Goal: Information Seeking & Learning: Learn about a topic

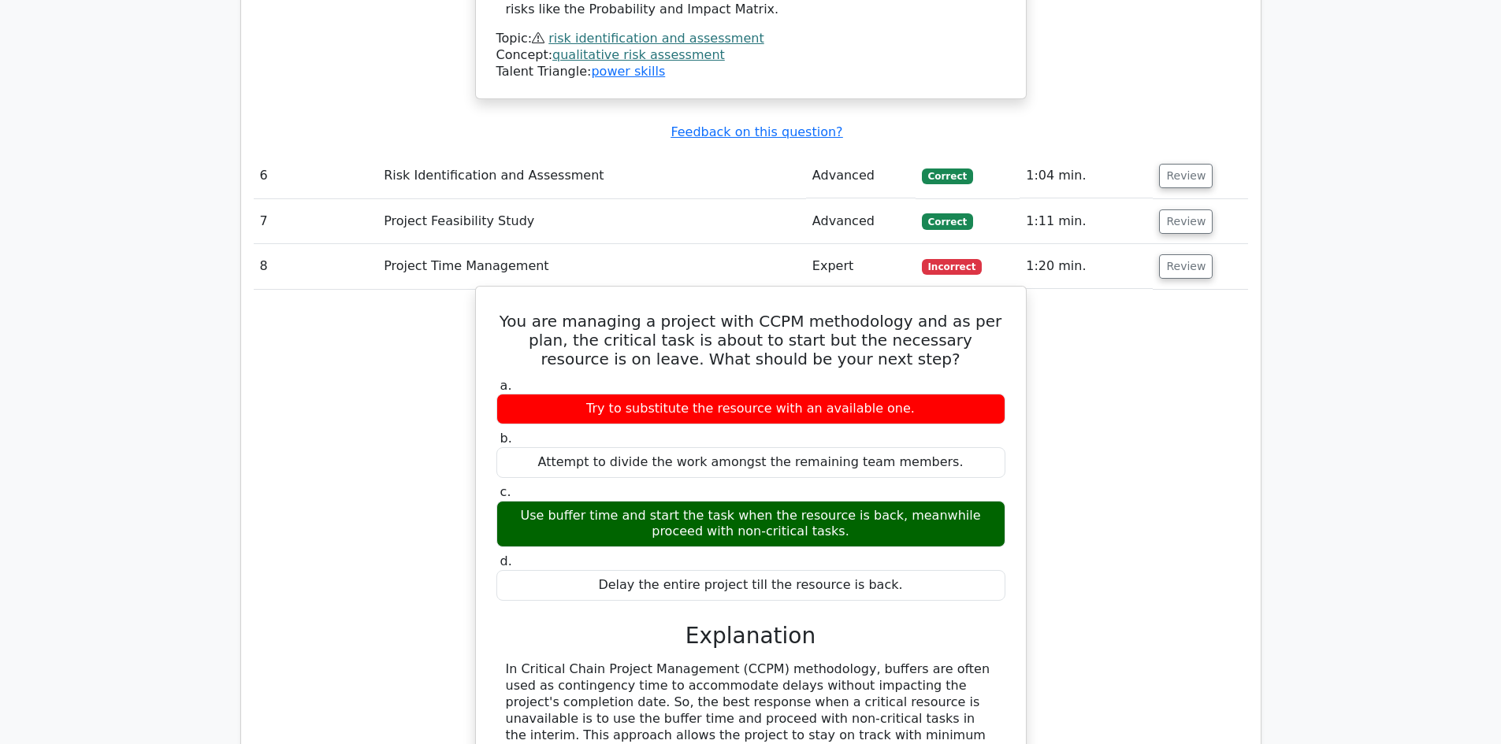
click at [797, 501] on div "Use buffer time and start the task when the resource is back, meanwhile proceed…" at bounding box center [750, 524] width 509 height 47
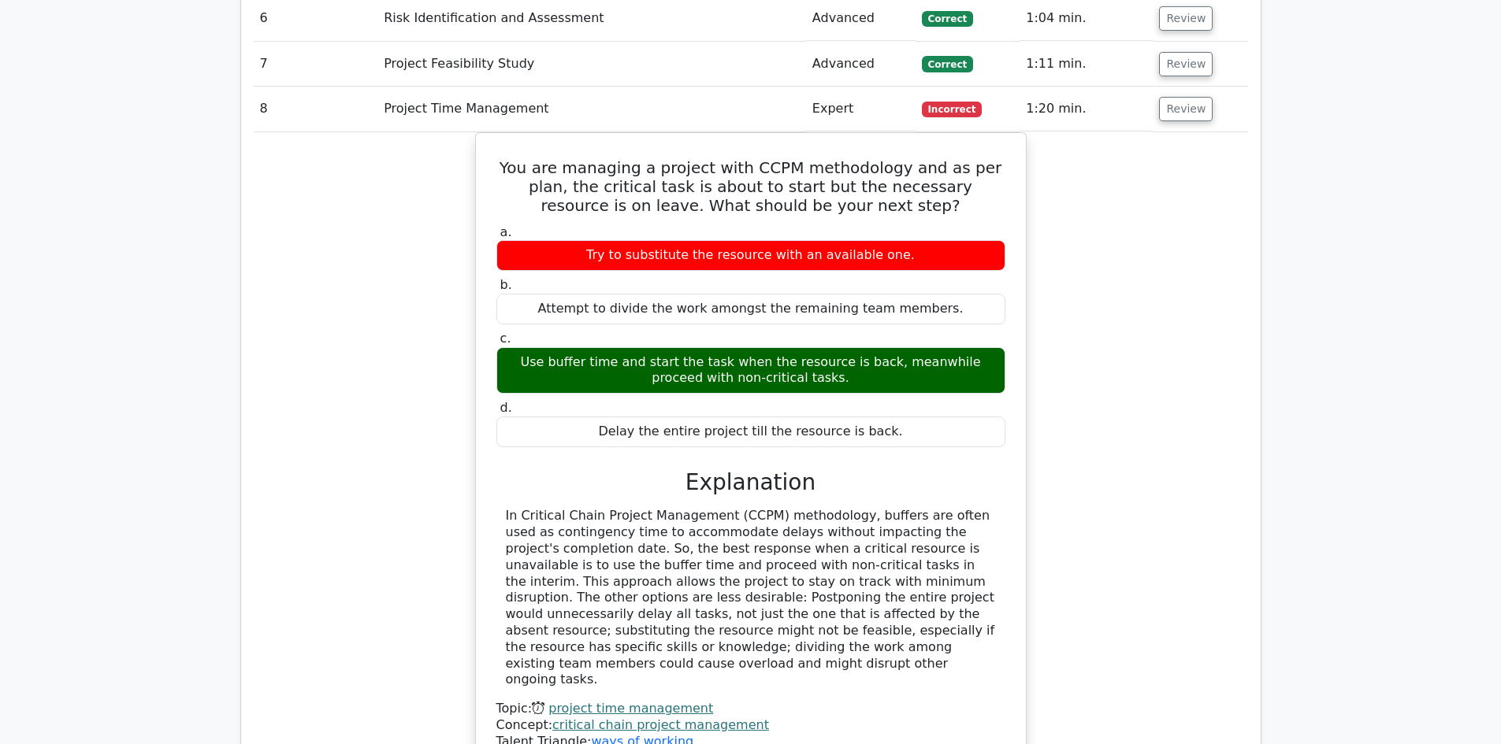
scroll to position [4615, 0]
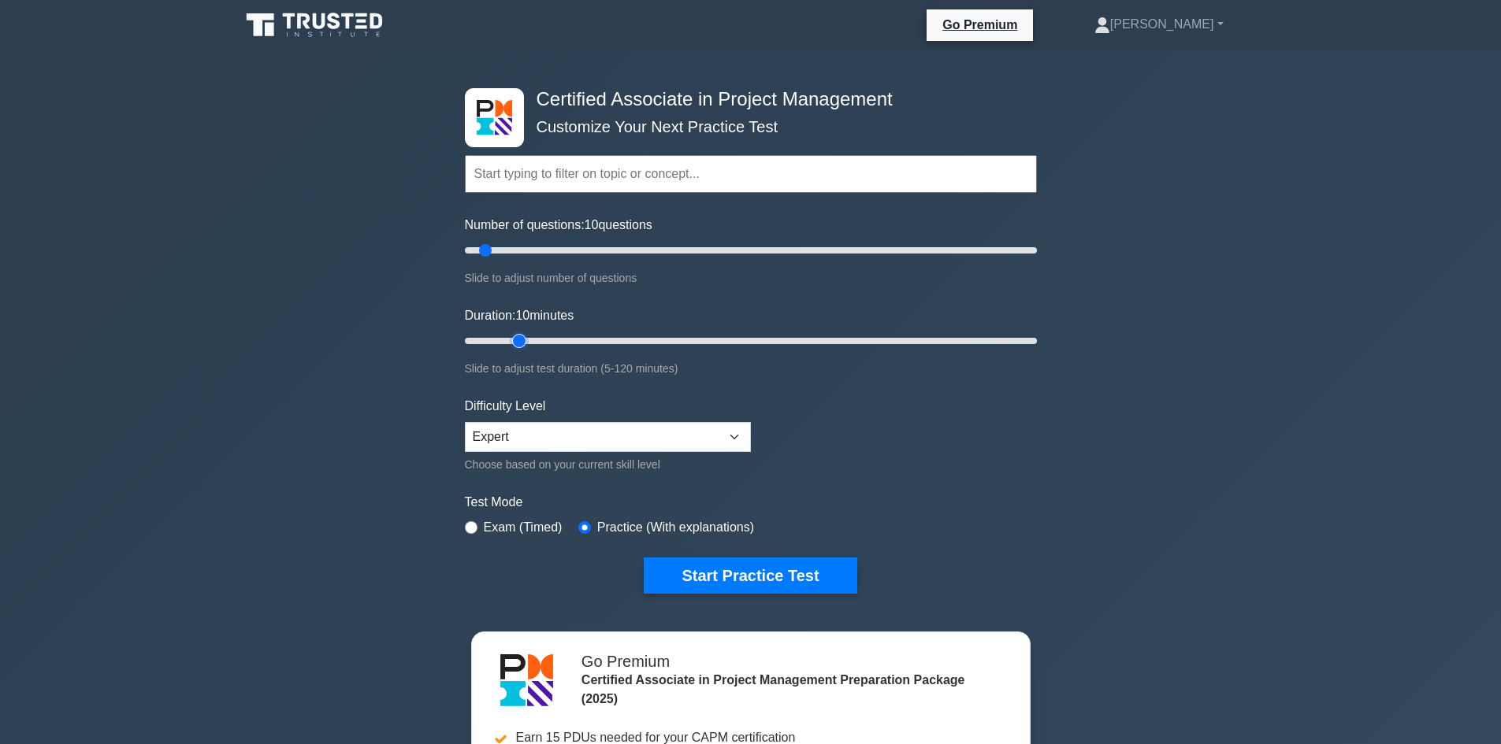
type input "15"
click at [508, 337] on input "Duration: 10 minutes" at bounding box center [751, 341] width 572 height 19
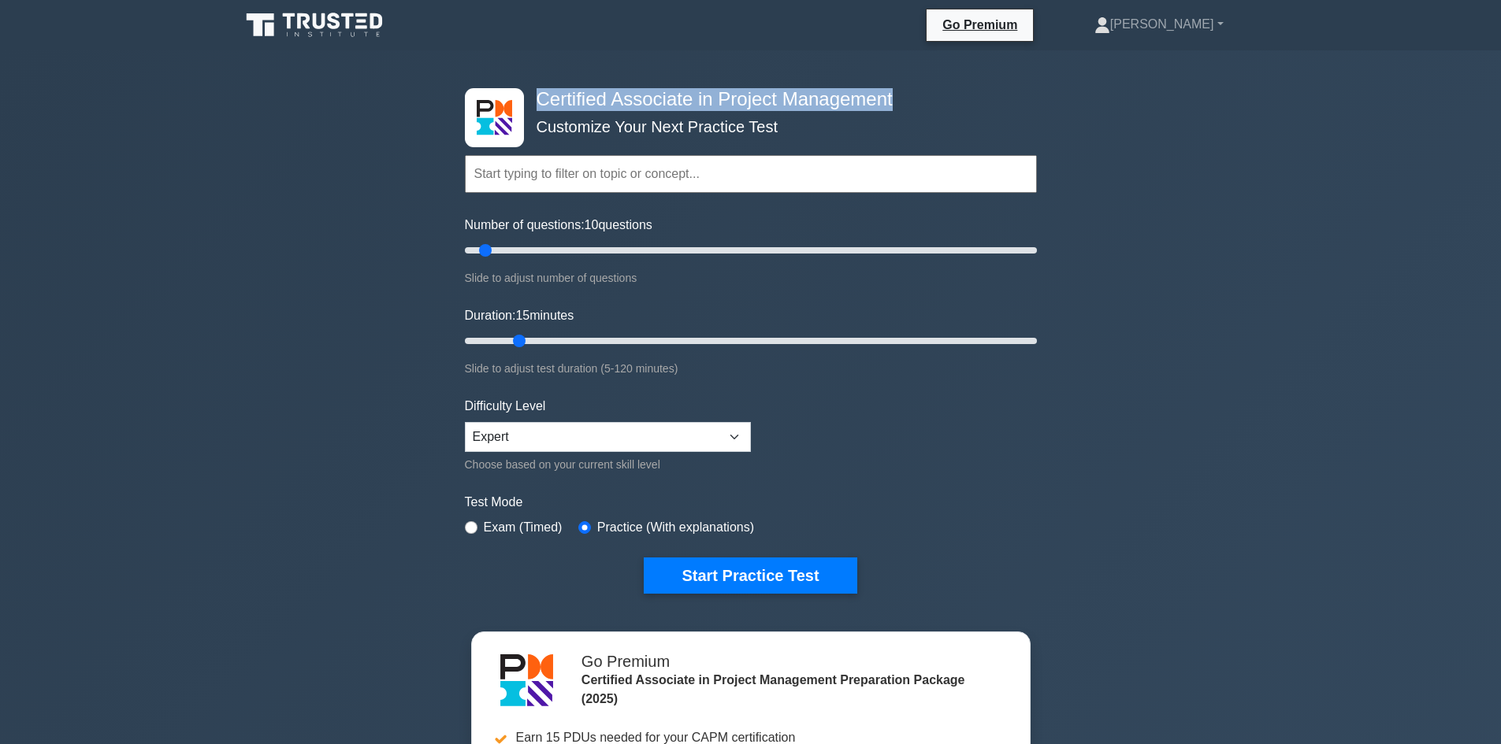
drag, startPoint x: 536, startPoint y: 97, endPoint x: 903, endPoint y: 97, distance: 367.1
click at [903, 97] on h4 "Certified Associate in Project Management" at bounding box center [744, 99] width 429 height 23
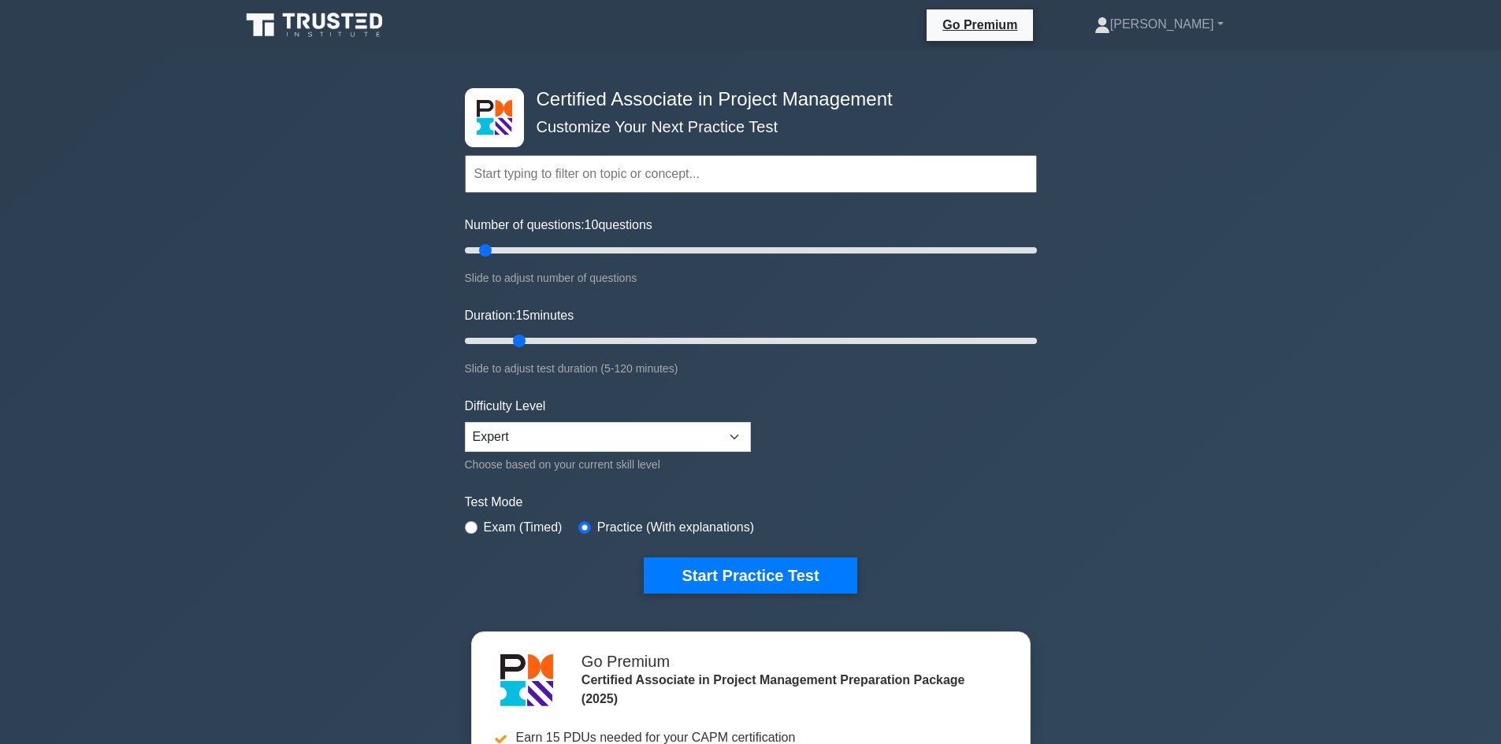
click at [1242, 158] on div "Certified Associate in Project Management Customize Your Next Practice Test Top…" at bounding box center [750, 530] width 1501 height 961
click at [788, 584] on button "Start Practice Test" at bounding box center [750, 576] width 213 height 36
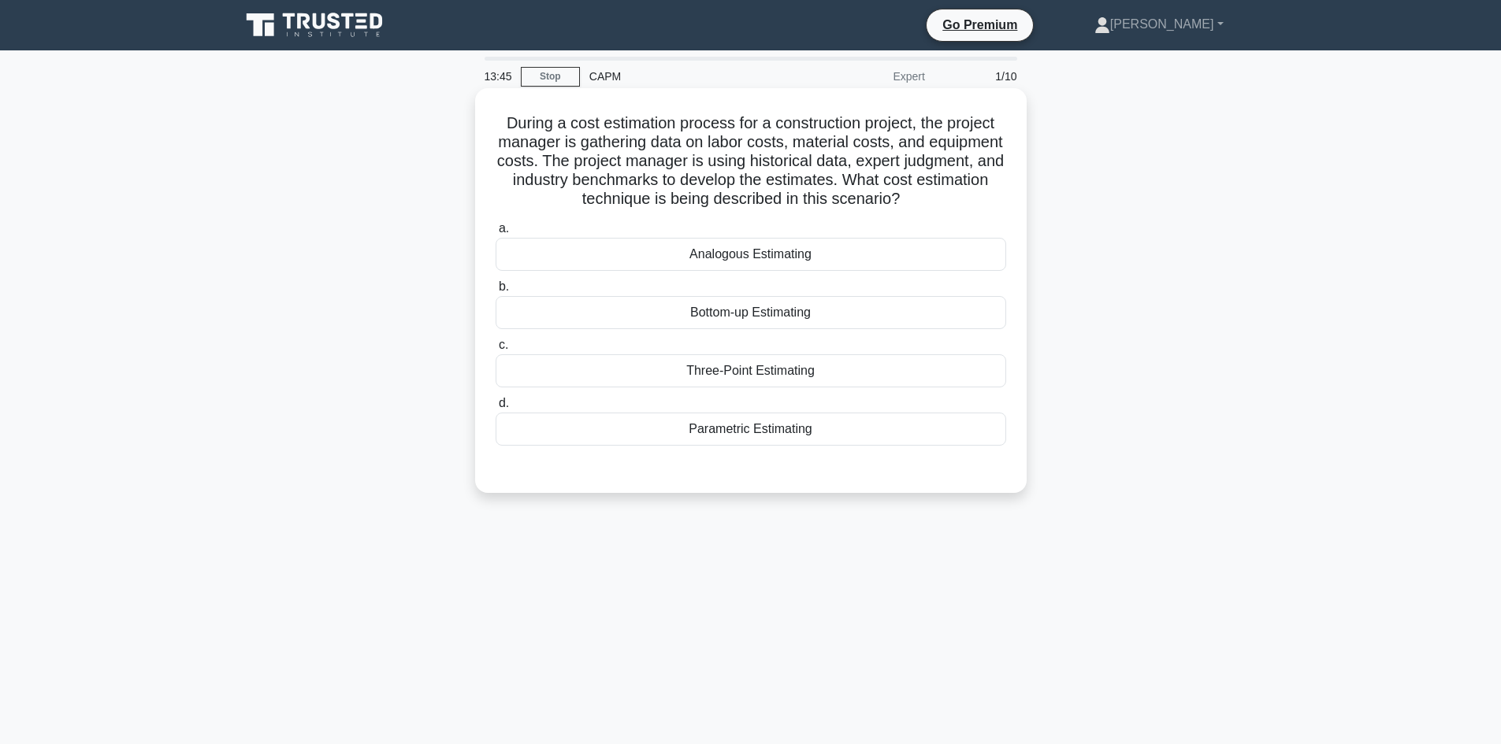
click at [820, 250] on div "Analogous Estimating" at bounding box center [750, 254] width 510 height 33
click at [495, 234] on input "a. Analogous Estimating" at bounding box center [495, 229] width 0 height 10
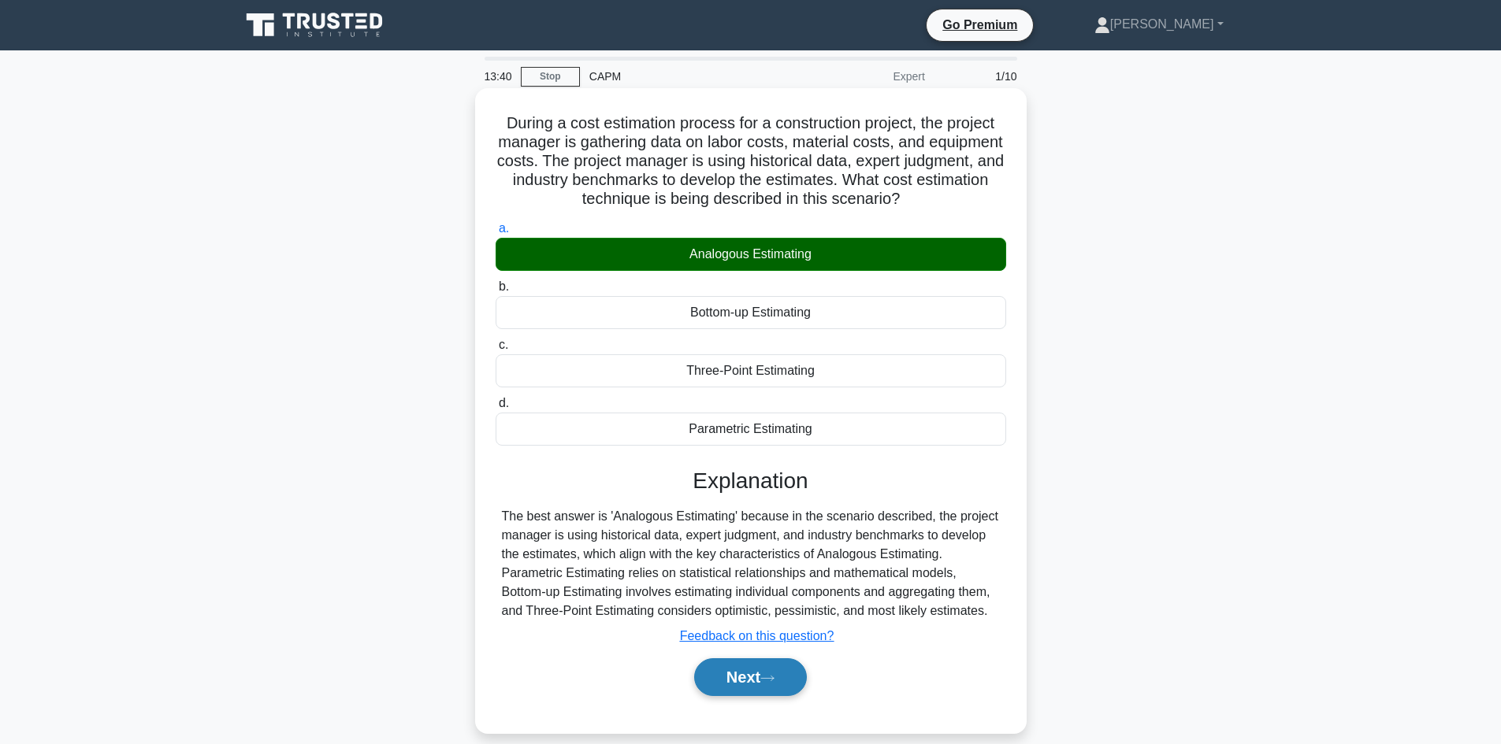
click at [762, 681] on button "Next" at bounding box center [750, 678] width 113 height 38
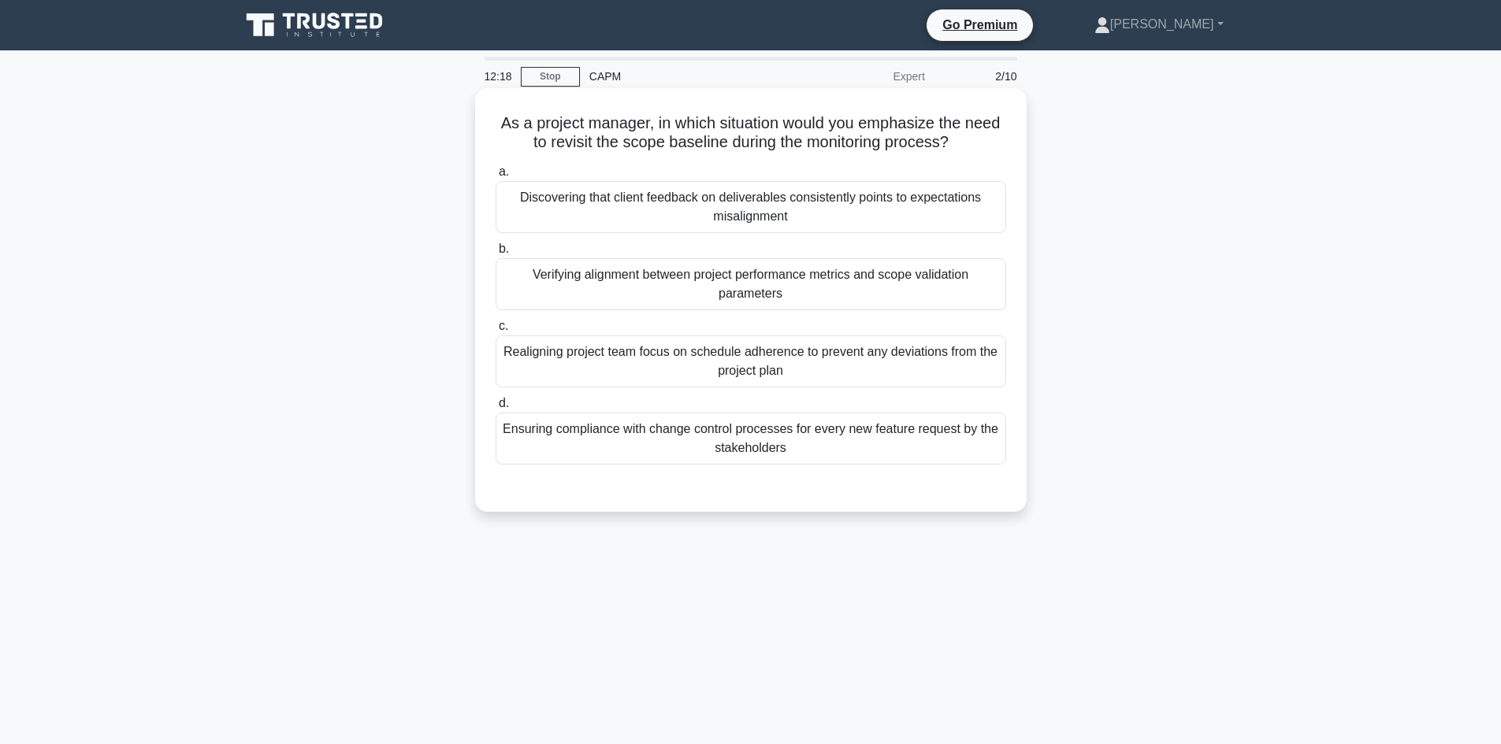
click at [814, 221] on div "Discovering that client feedback on deliverables consistently points to expecta…" at bounding box center [750, 207] width 510 height 52
click at [495, 177] on input "a. Discovering that client feedback on deliverables consistently points to expe…" at bounding box center [495, 172] width 0 height 10
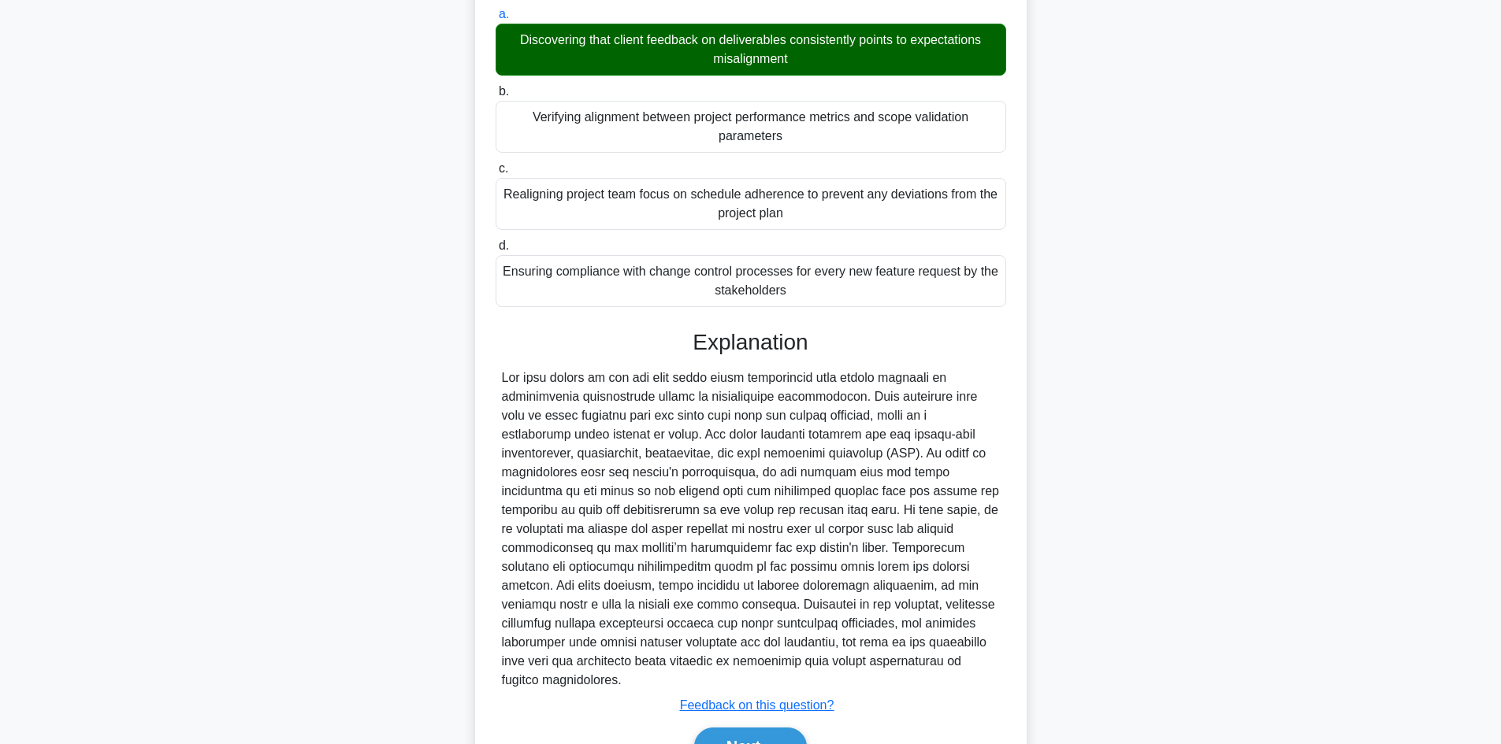
scroll to position [228, 0]
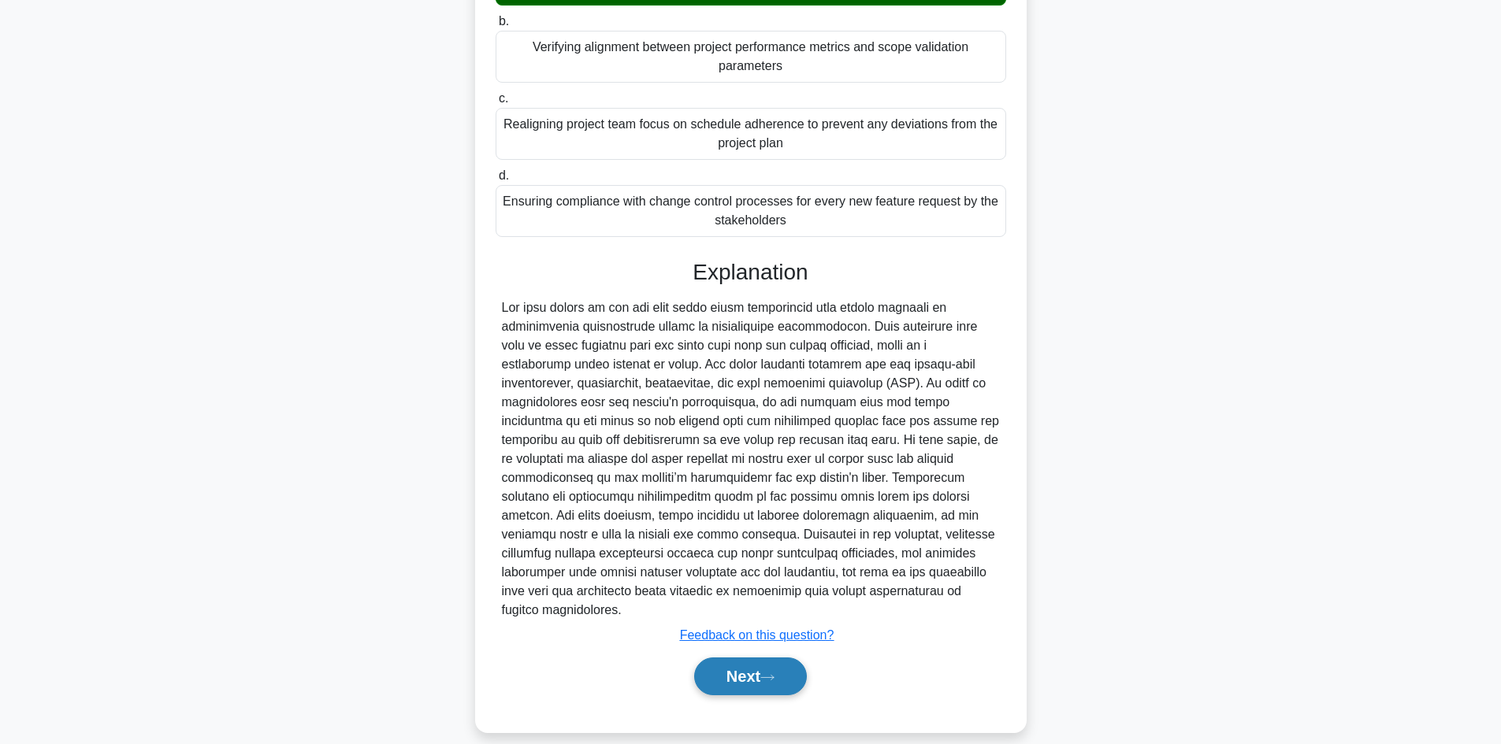
click at [736, 662] on button "Next" at bounding box center [750, 677] width 113 height 38
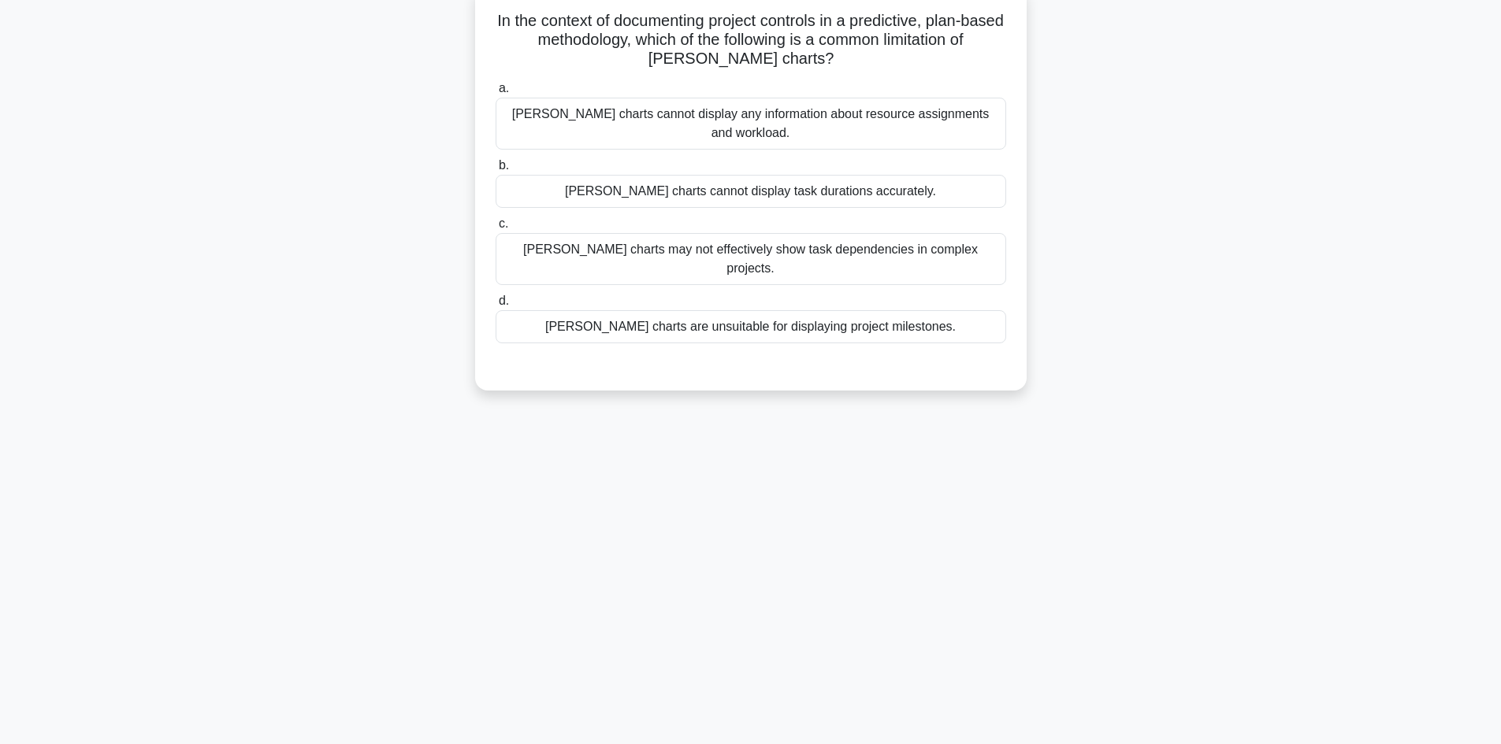
scroll to position [0, 0]
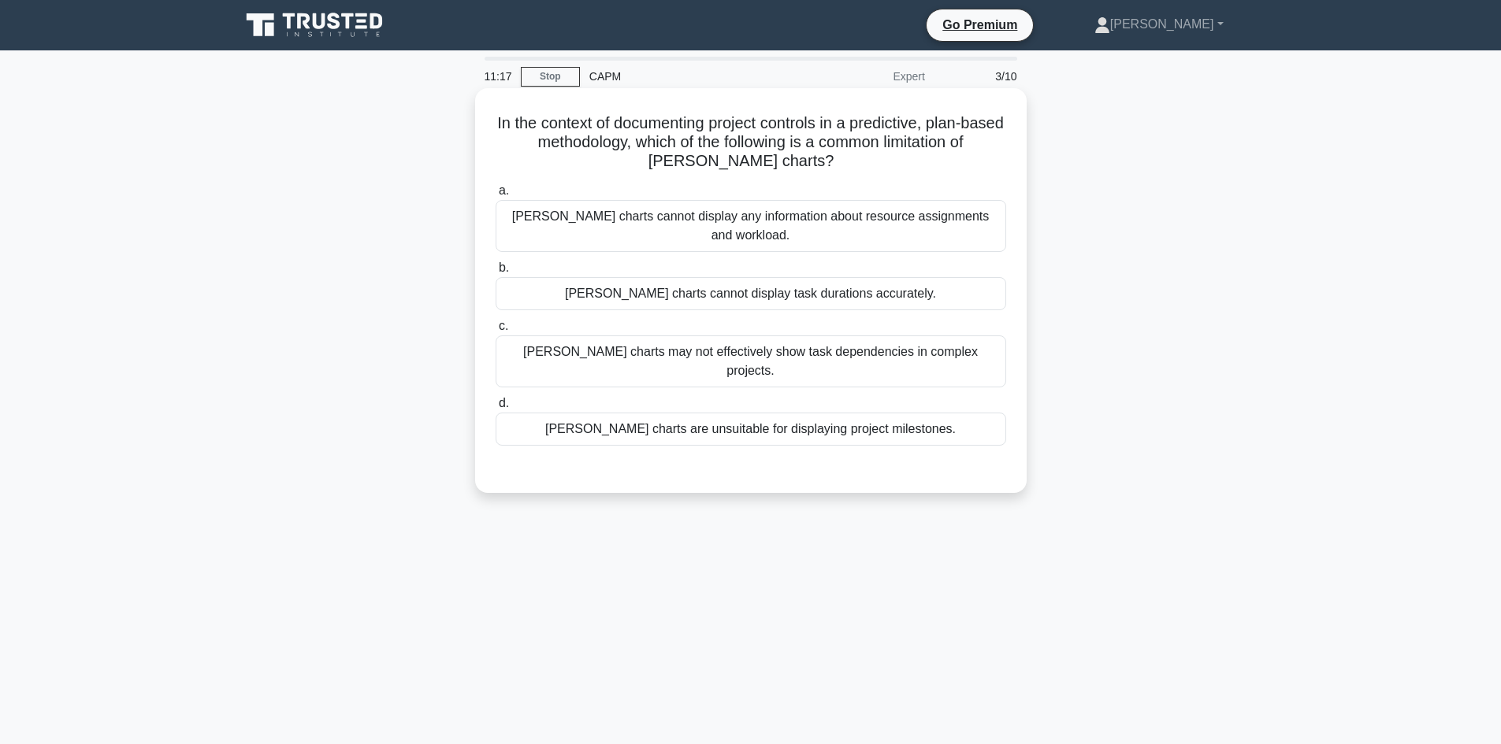
click at [896, 338] on div "Gantt charts may not effectively show task dependencies in complex projects." at bounding box center [750, 362] width 510 height 52
click at [495, 332] on input "c. Gantt charts may not effectively show task dependencies in complex projects." at bounding box center [495, 326] width 0 height 10
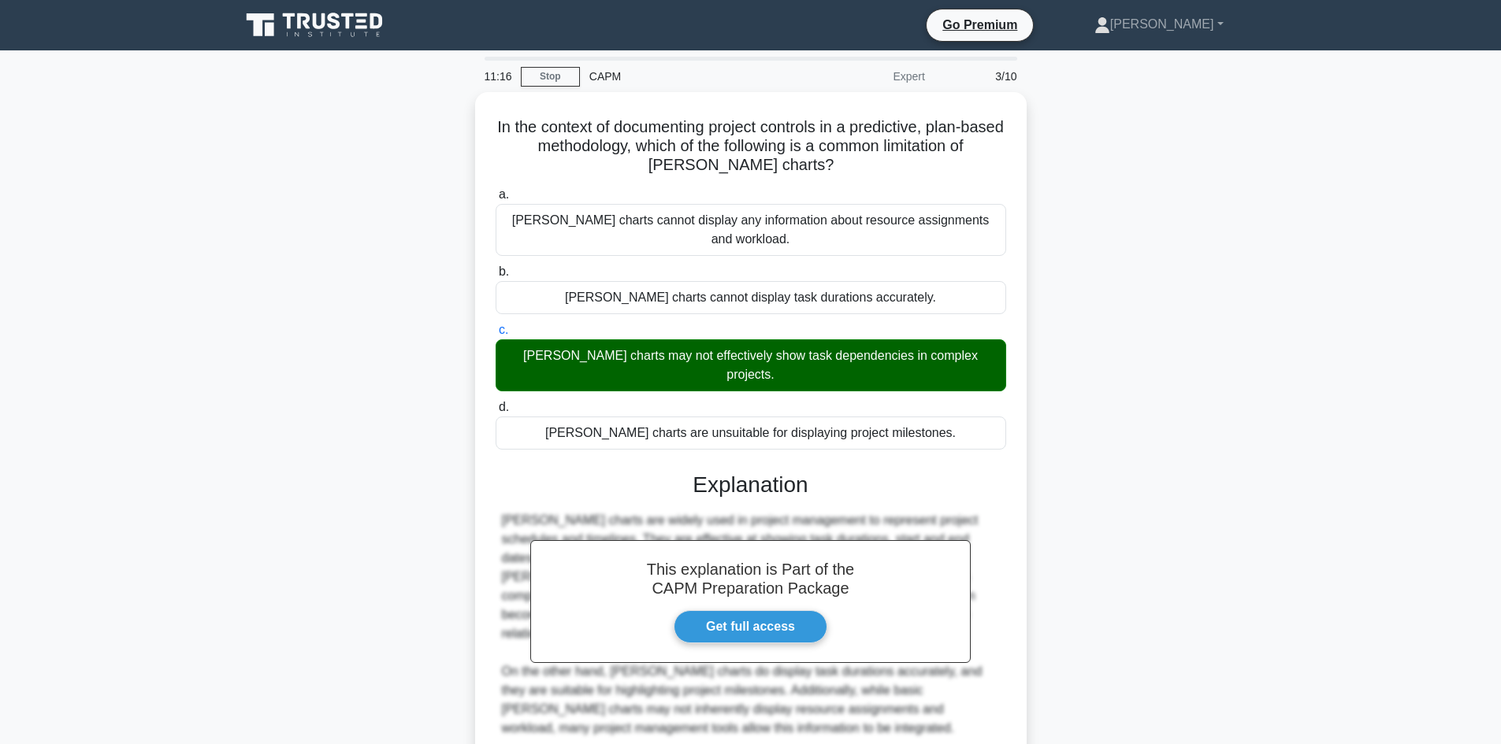
scroll to position [133, 0]
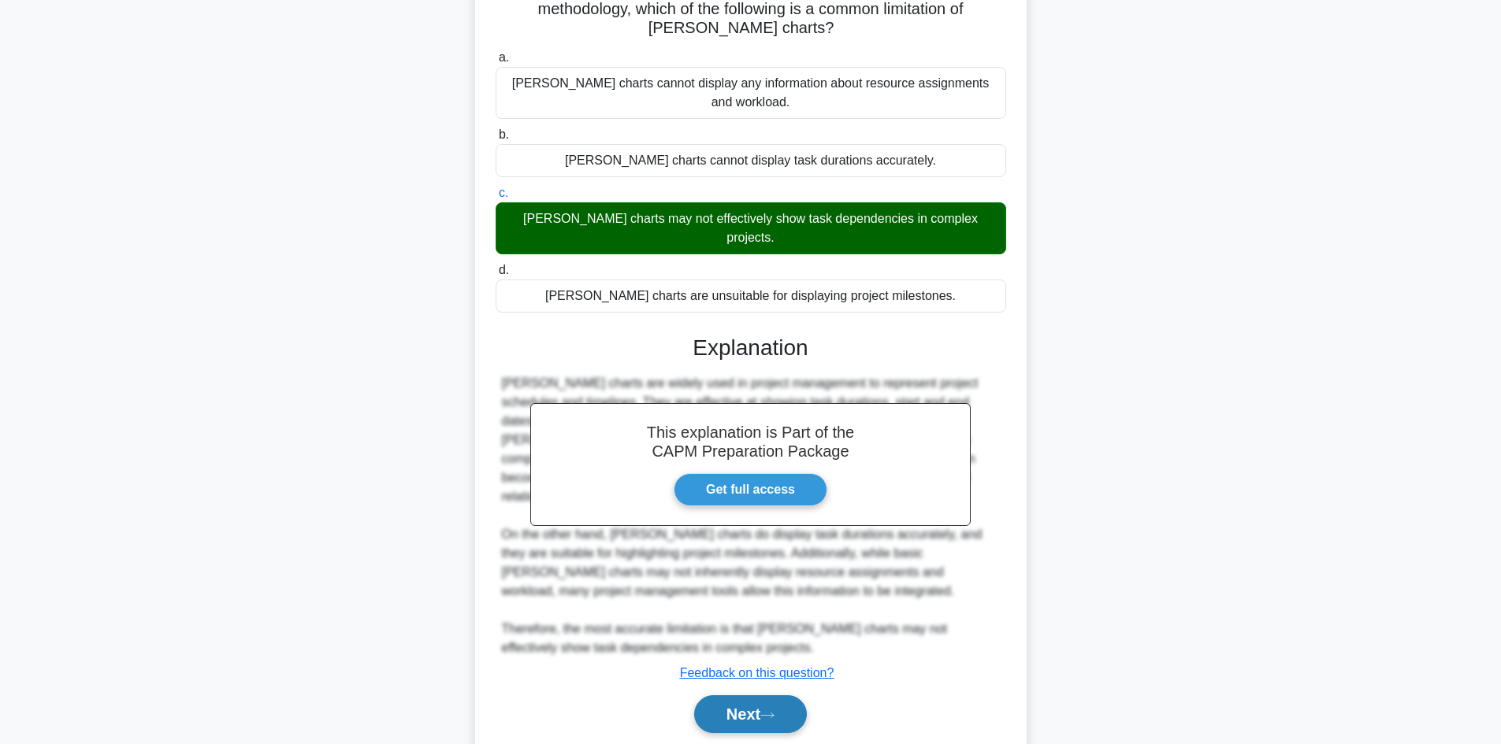
click at [761, 696] on button "Next" at bounding box center [750, 715] width 113 height 38
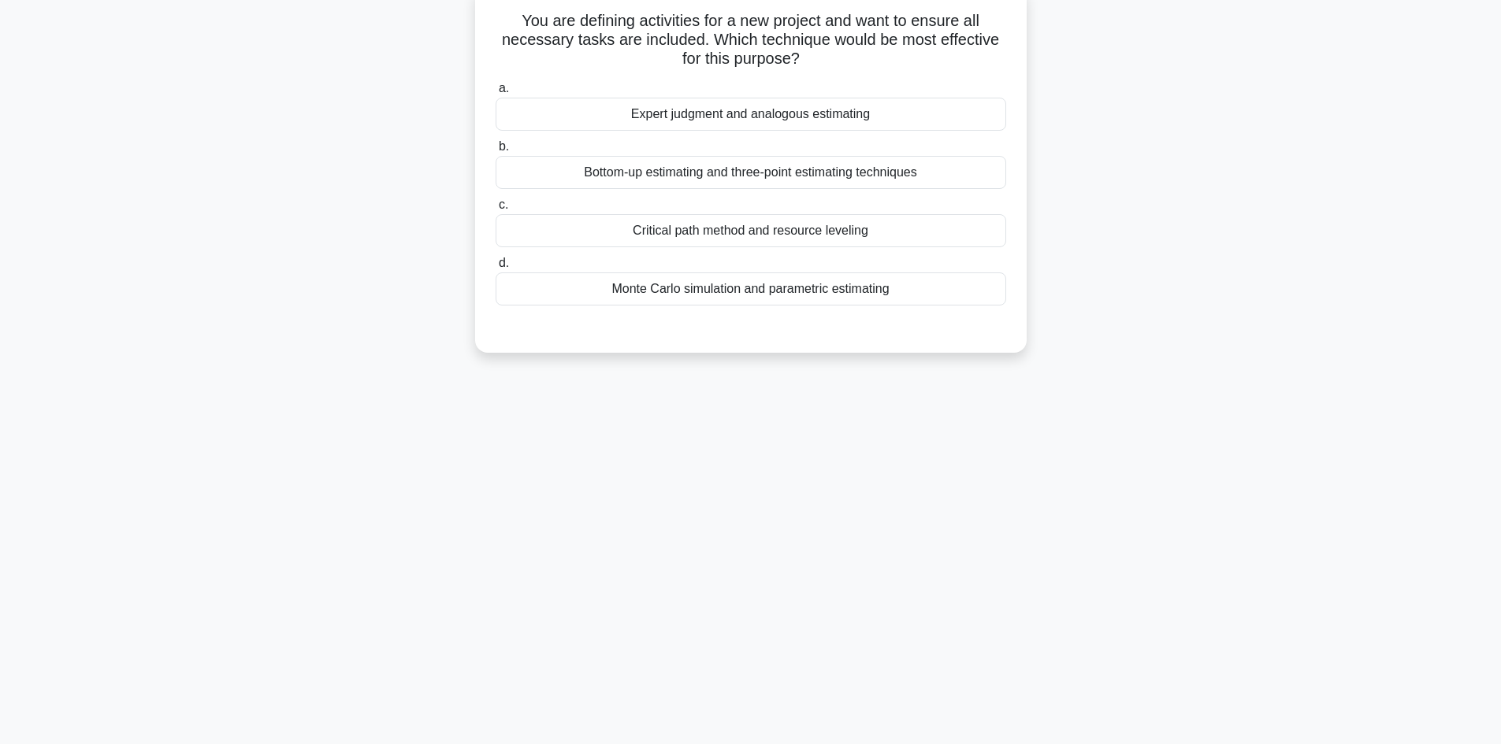
scroll to position [28, 0]
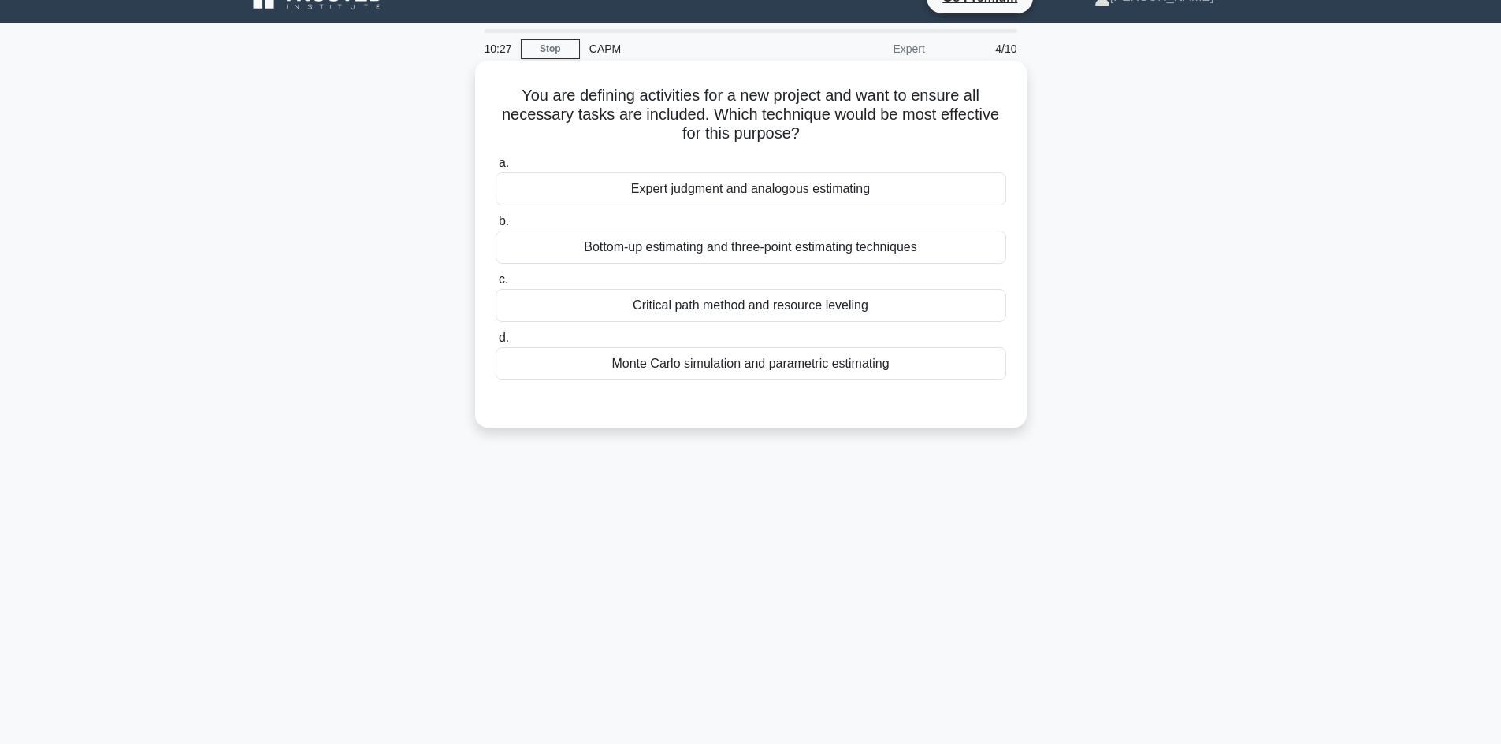
click at [736, 248] on div "Bottom-up estimating and three-point estimating techniques" at bounding box center [750, 247] width 510 height 33
click at [495, 227] on input "b. Bottom-up estimating and three-point estimating techniques" at bounding box center [495, 222] width 0 height 10
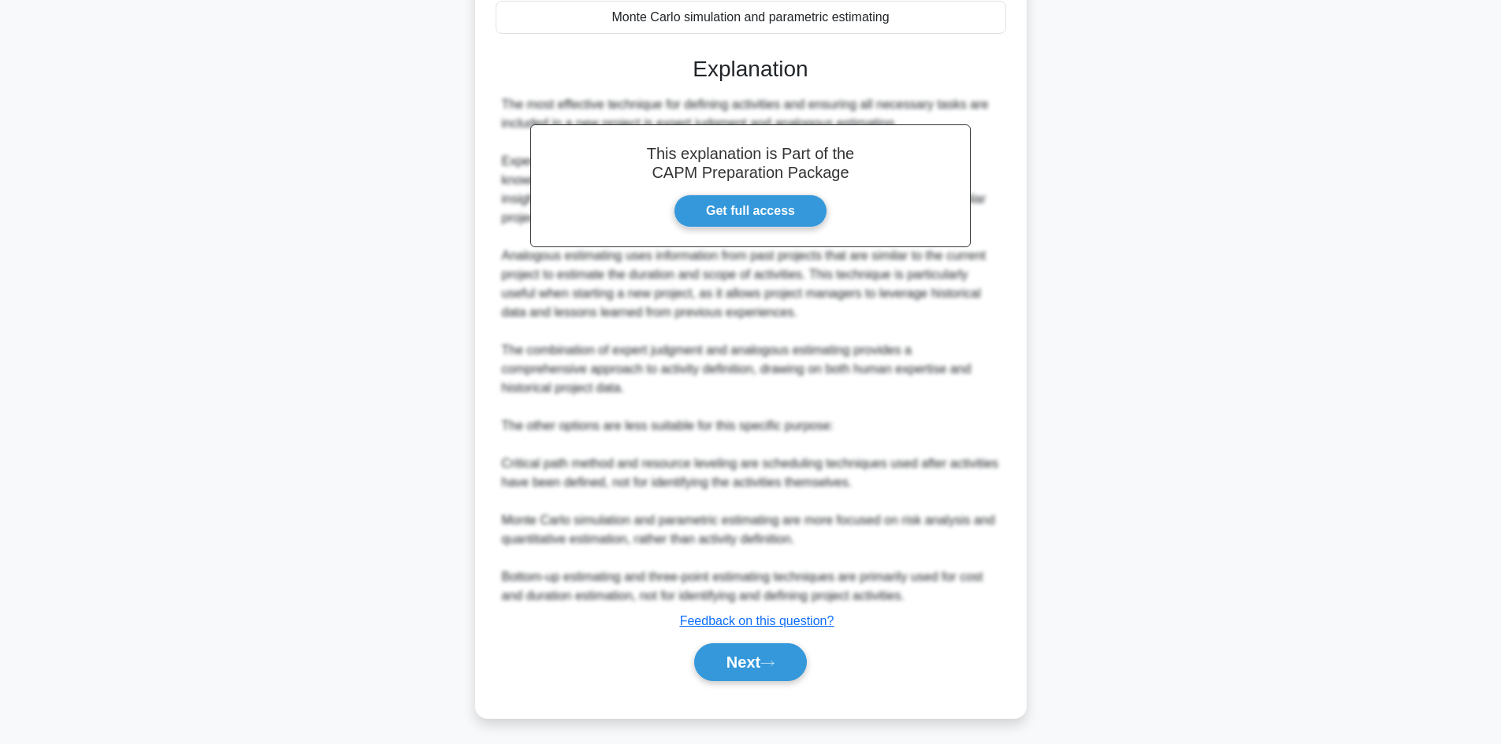
scroll to position [302, 0]
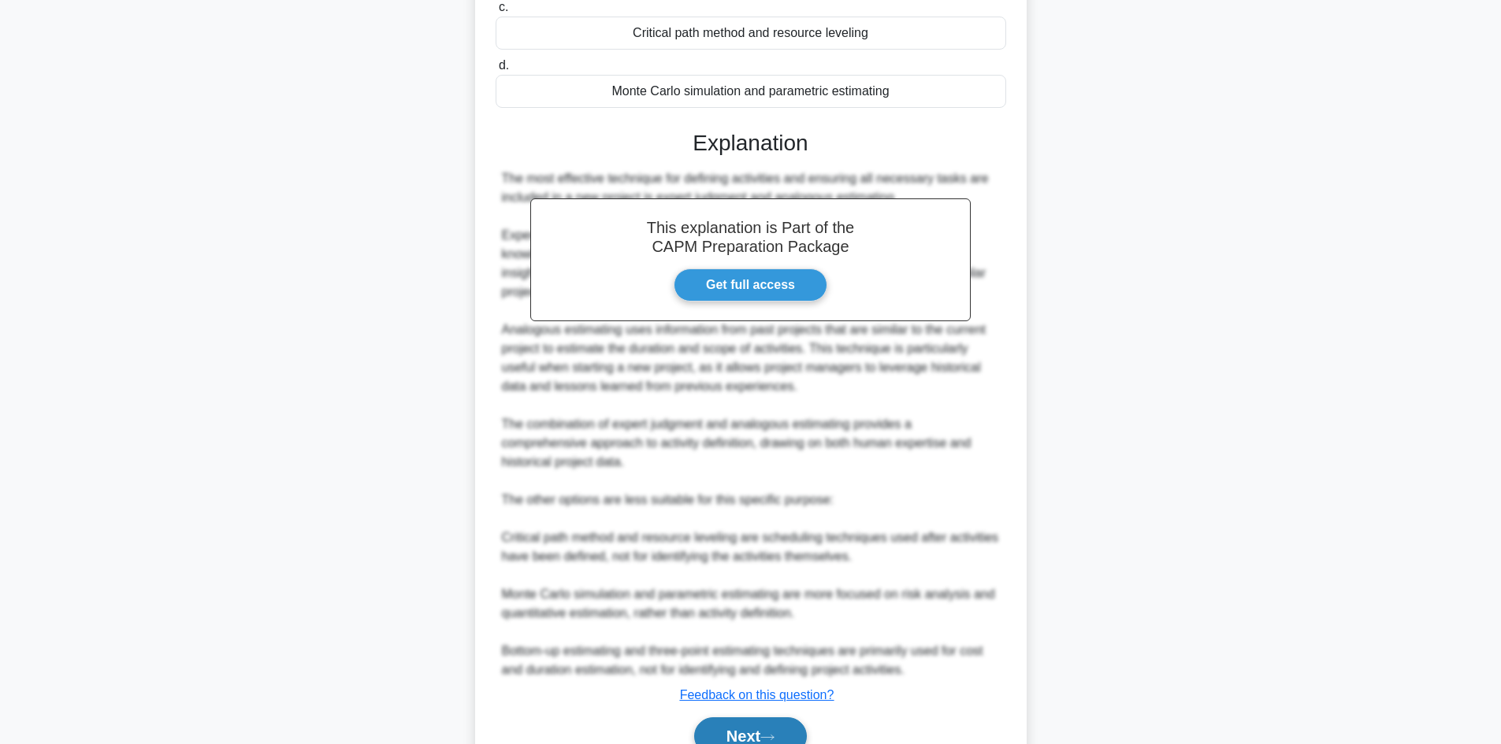
click at [779, 725] on button "Next" at bounding box center [750, 737] width 113 height 38
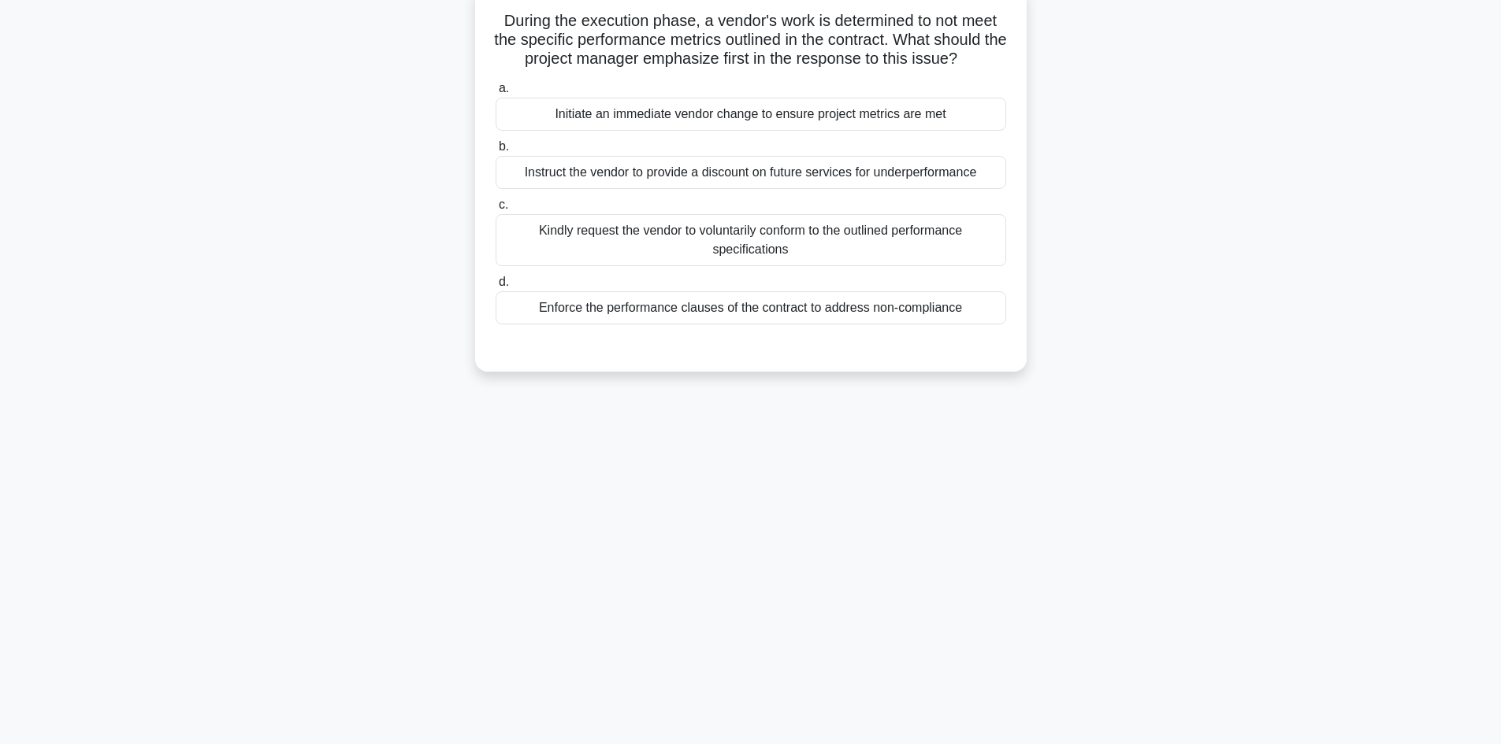
scroll to position [0, 0]
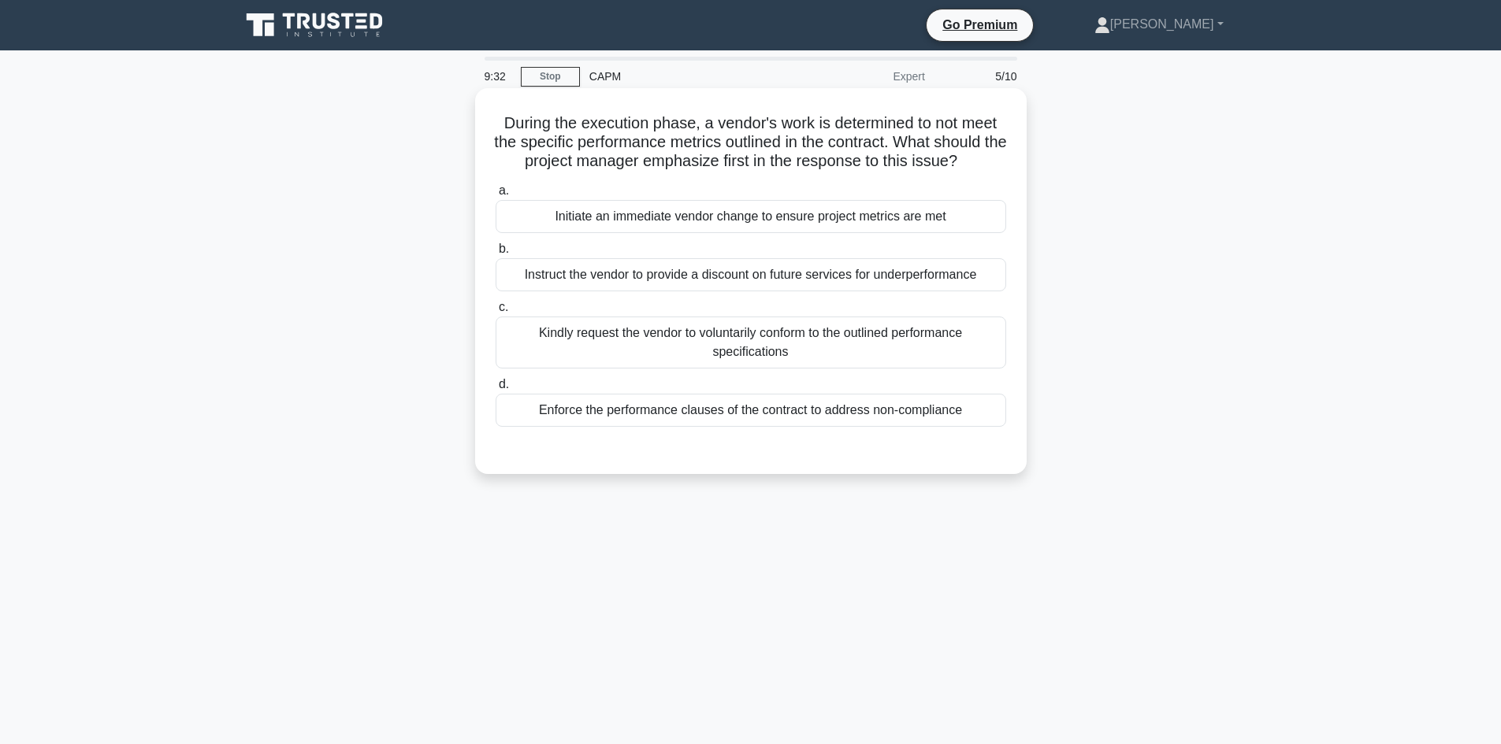
click at [814, 418] on div "Enforce the performance clauses of the contract to address non-compliance" at bounding box center [750, 410] width 510 height 33
click at [495, 390] on input "d. Enforce the performance clauses of the contract to address non-compliance" at bounding box center [495, 385] width 0 height 10
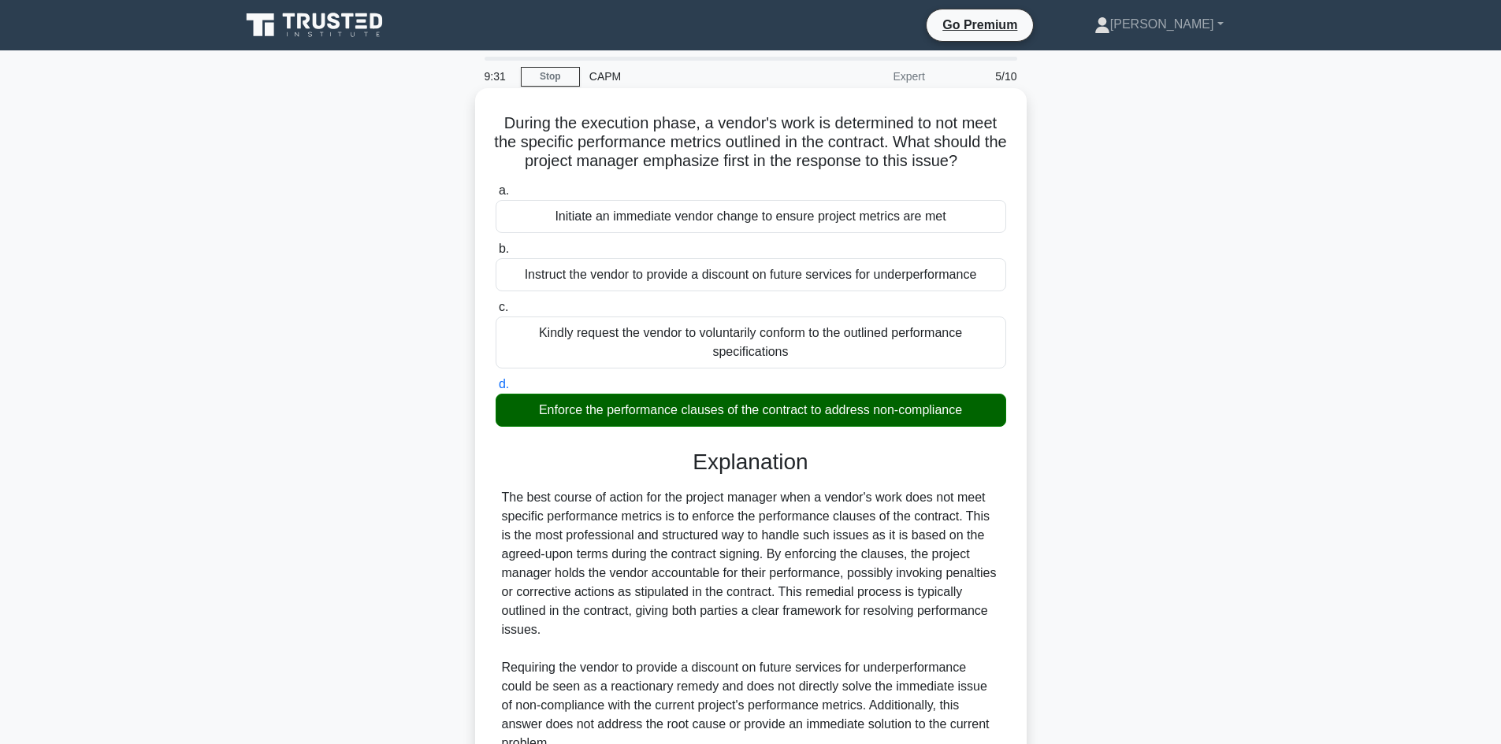
scroll to position [360, 0]
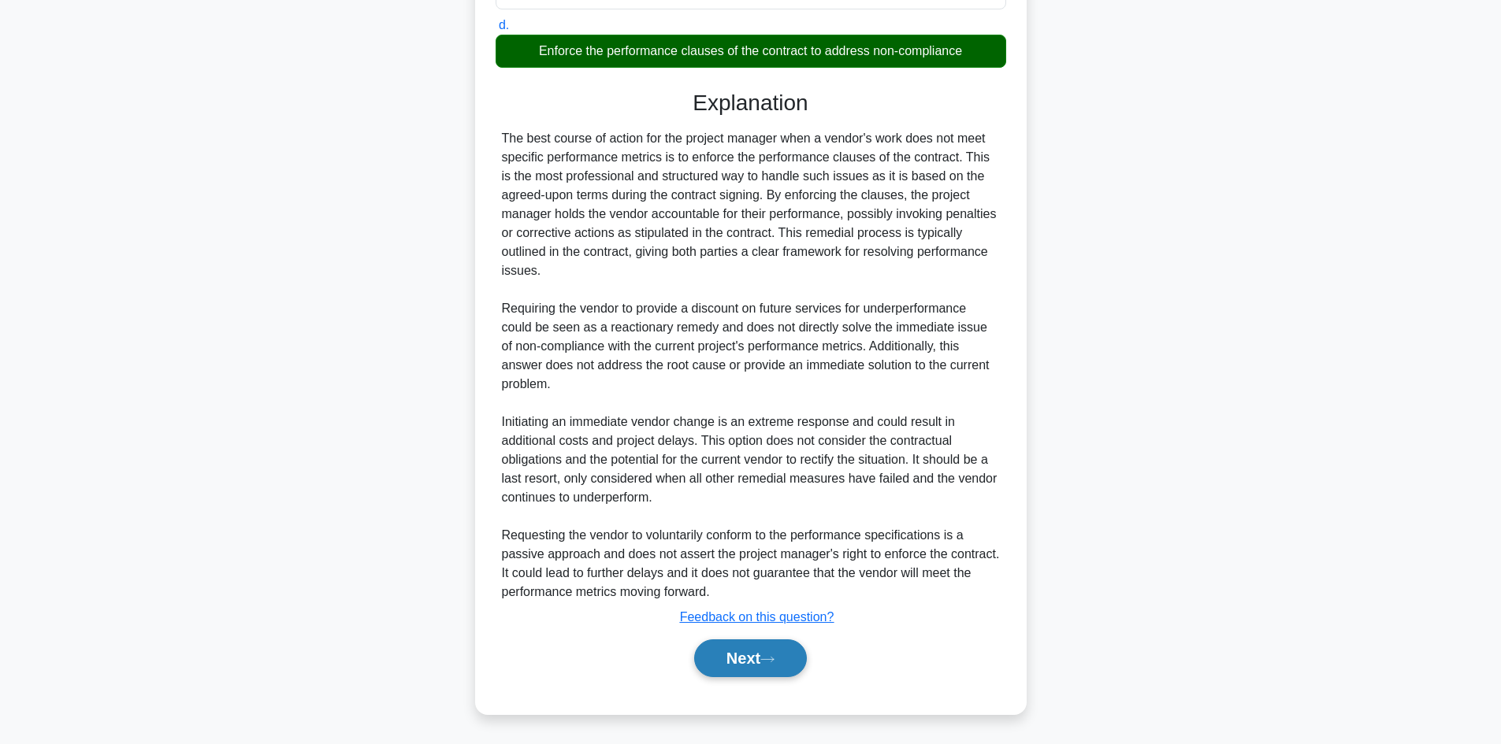
click at [729, 666] on button "Next" at bounding box center [750, 659] width 113 height 38
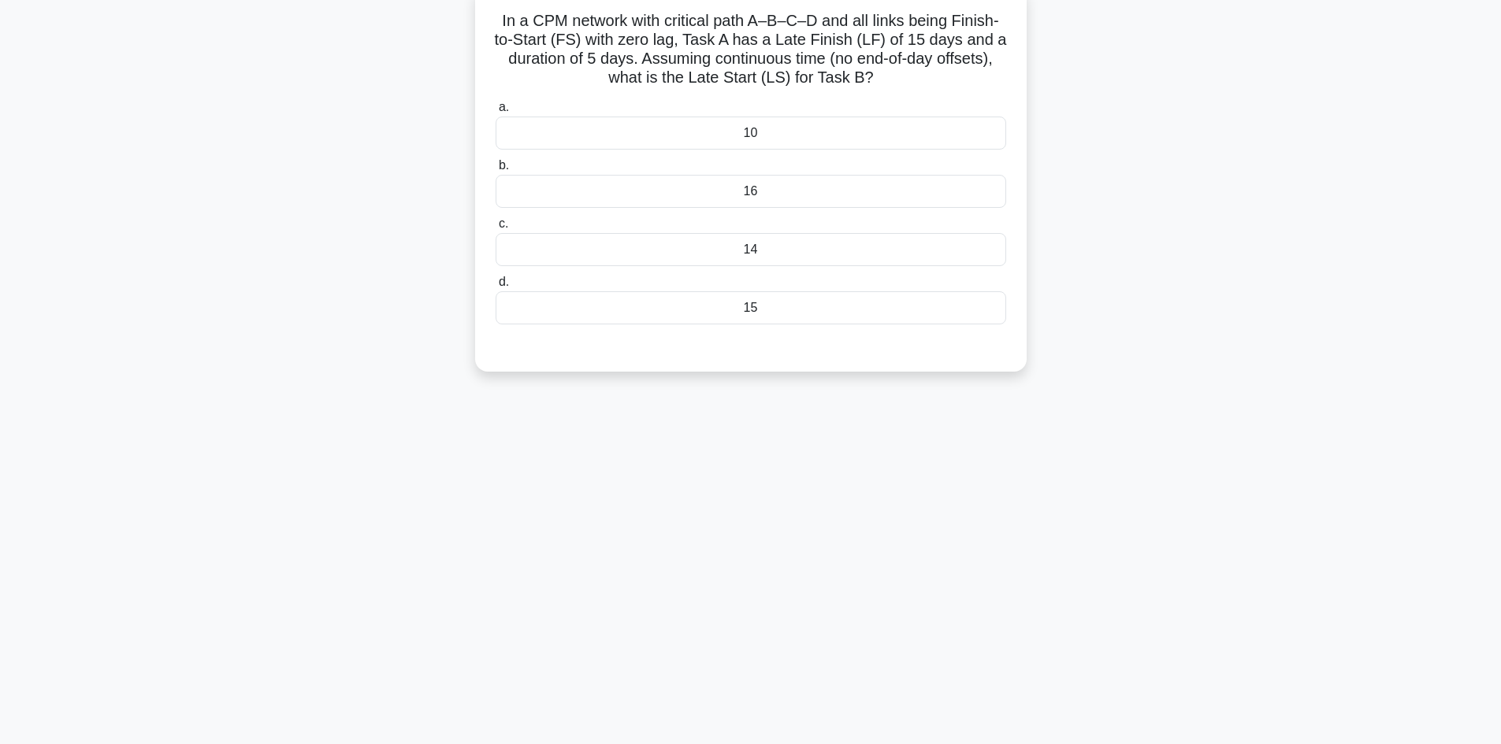
scroll to position [0, 0]
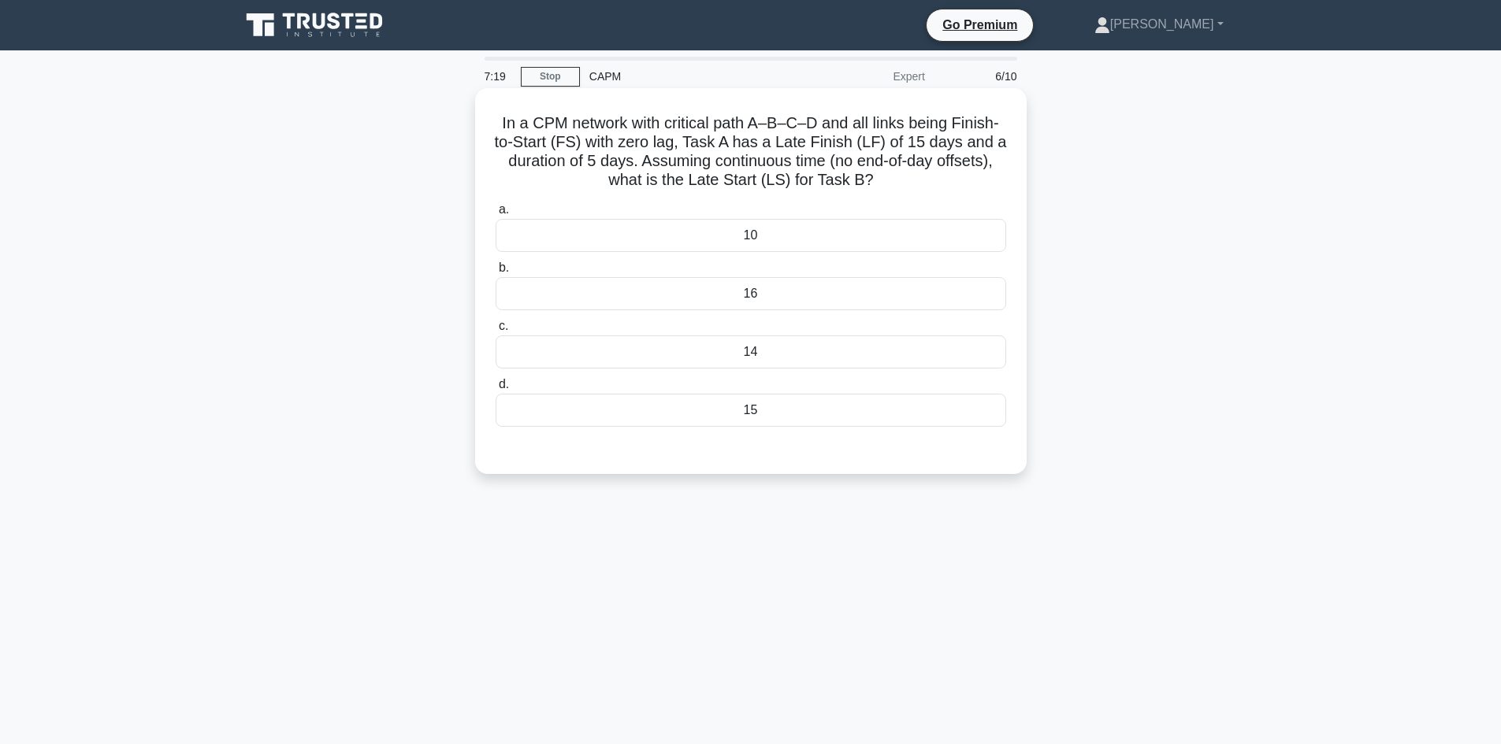
click at [791, 410] on div "15" at bounding box center [750, 410] width 510 height 33
click at [495, 390] on input "d. 15" at bounding box center [495, 385] width 0 height 10
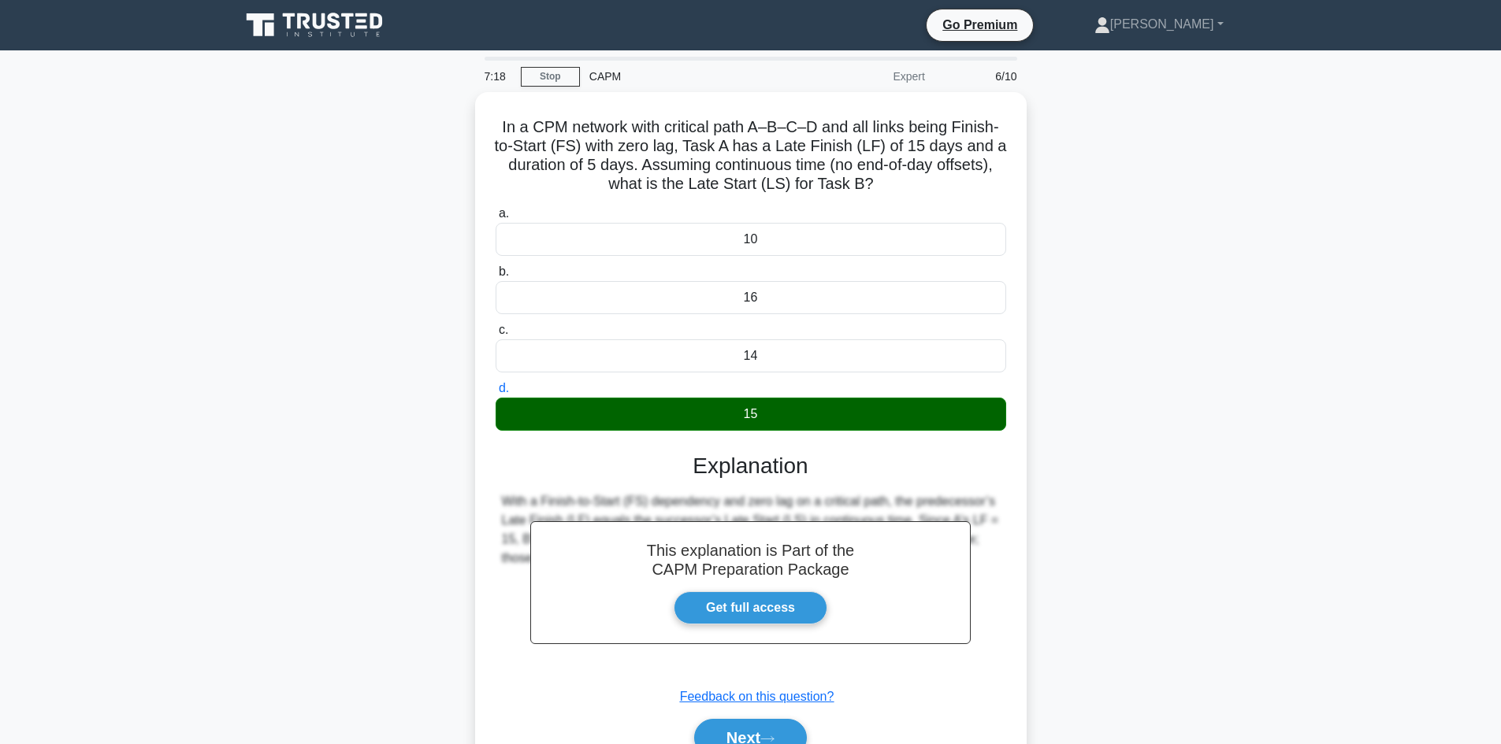
scroll to position [106, 0]
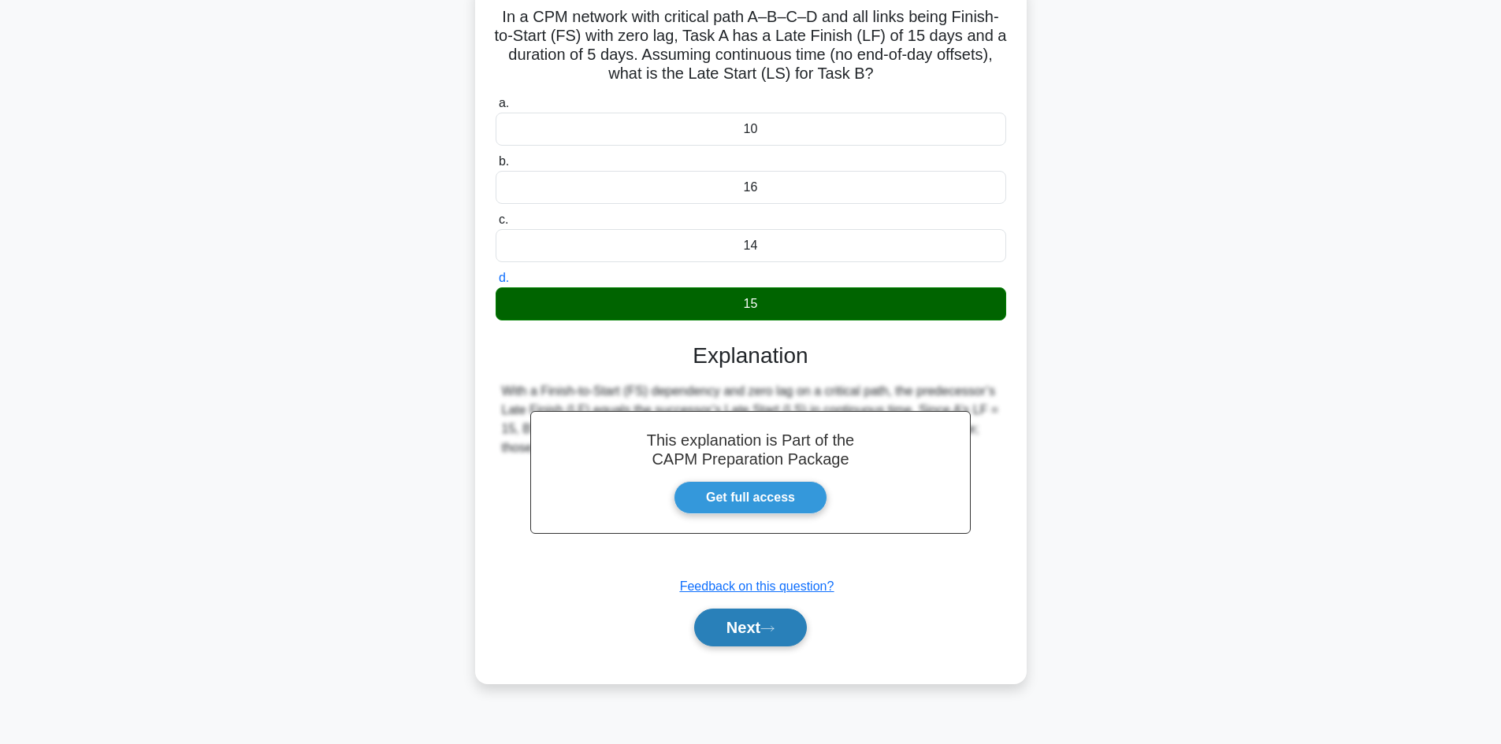
click at [748, 639] on button "Next" at bounding box center [750, 628] width 113 height 38
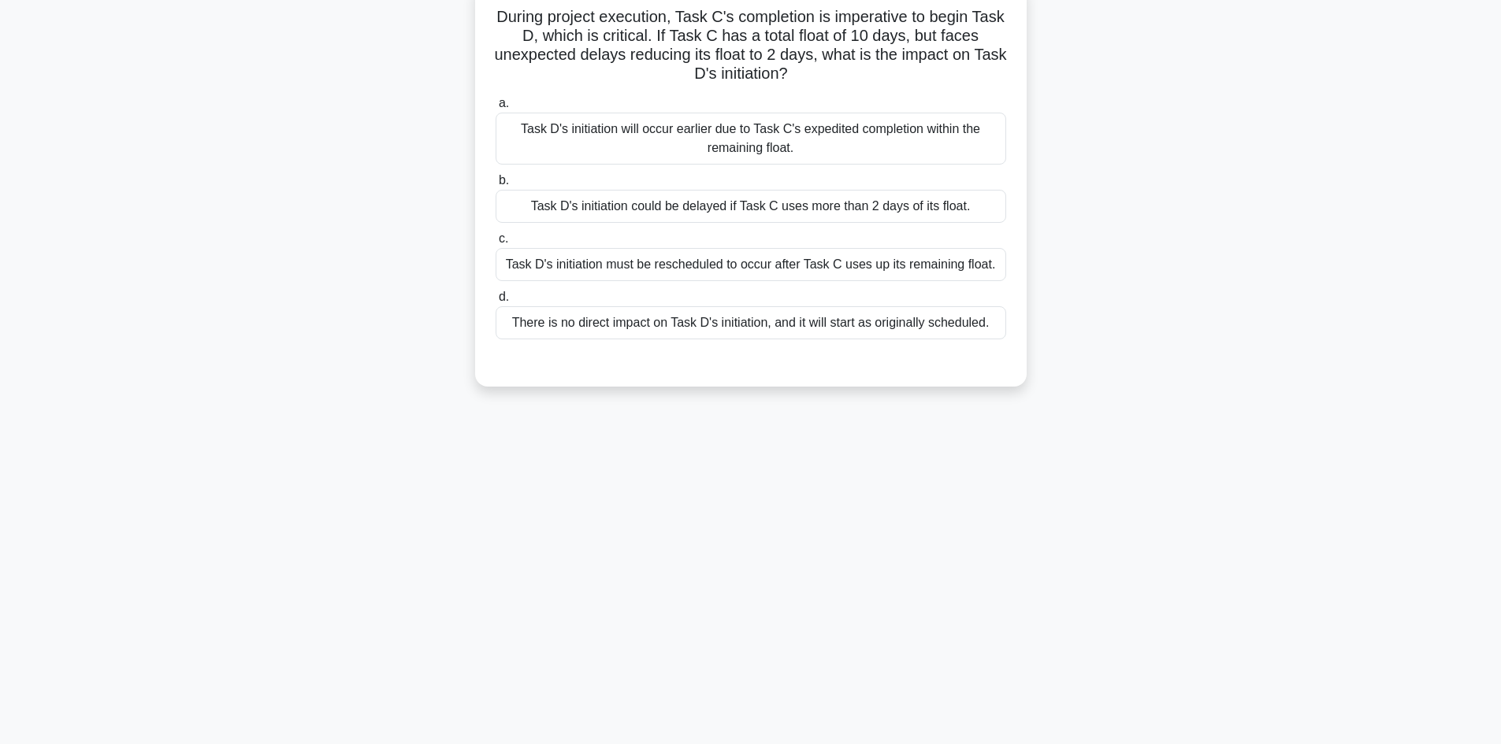
scroll to position [0, 0]
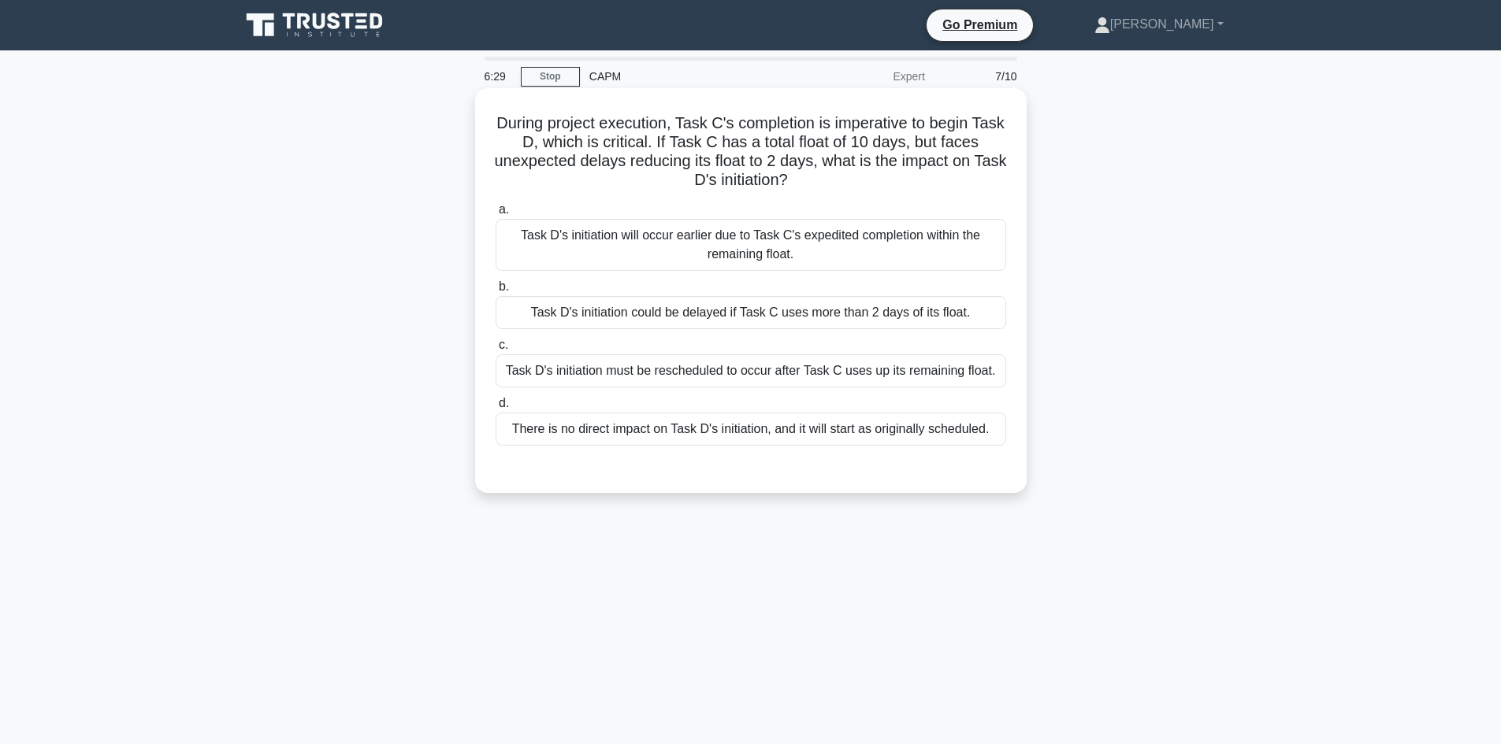
click at [834, 437] on div "There is no direct impact on Task D's initiation, and it will start as original…" at bounding box center [750, 429] width 510 height 33
click at [495, 409] on input "d. There is no direct impact on Task D's initiation, and it will start as origi…" at bounding box center [495, 404] width 0 height 10
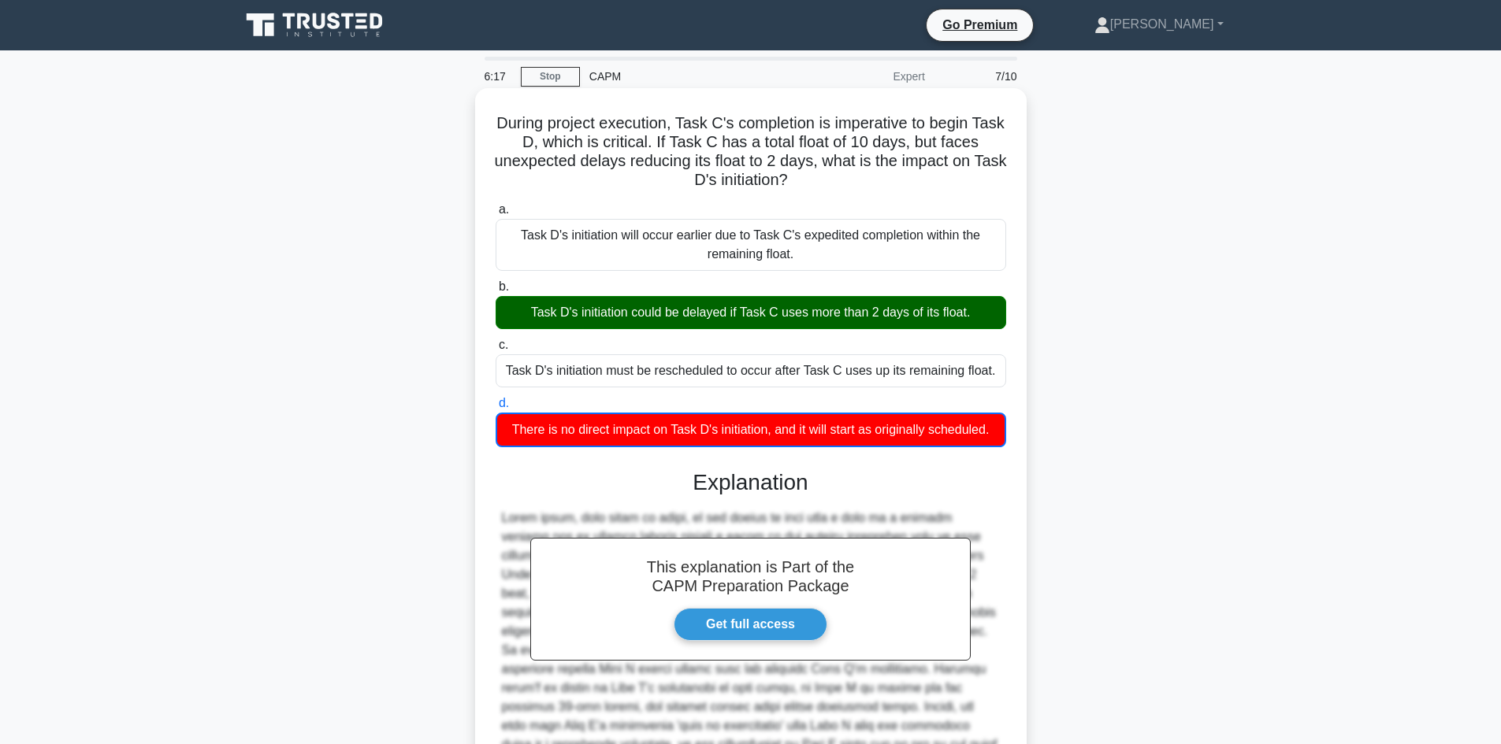
scroll to position [173, 0]
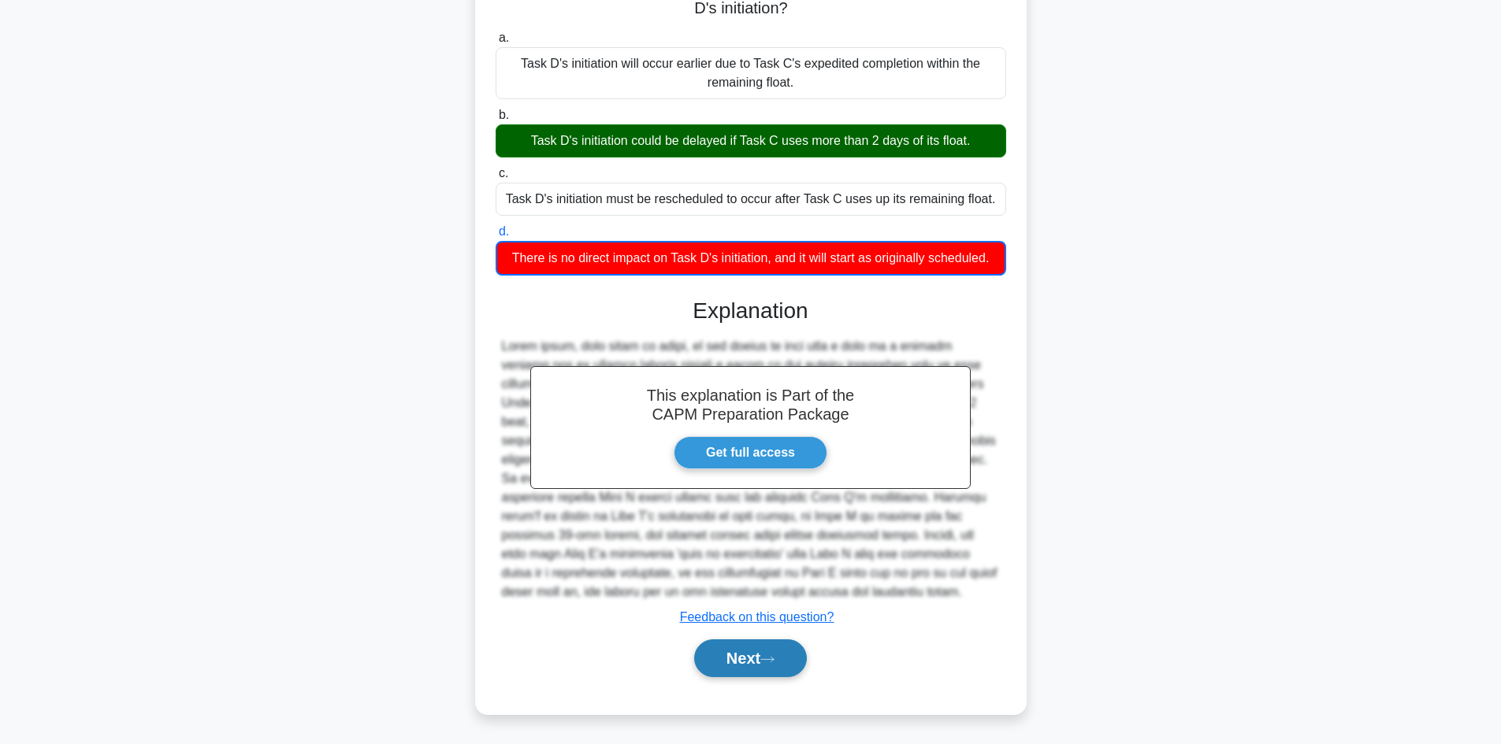
click at [733, 662] on button "Next" at bounding box center [750, 659] width 113 height 38
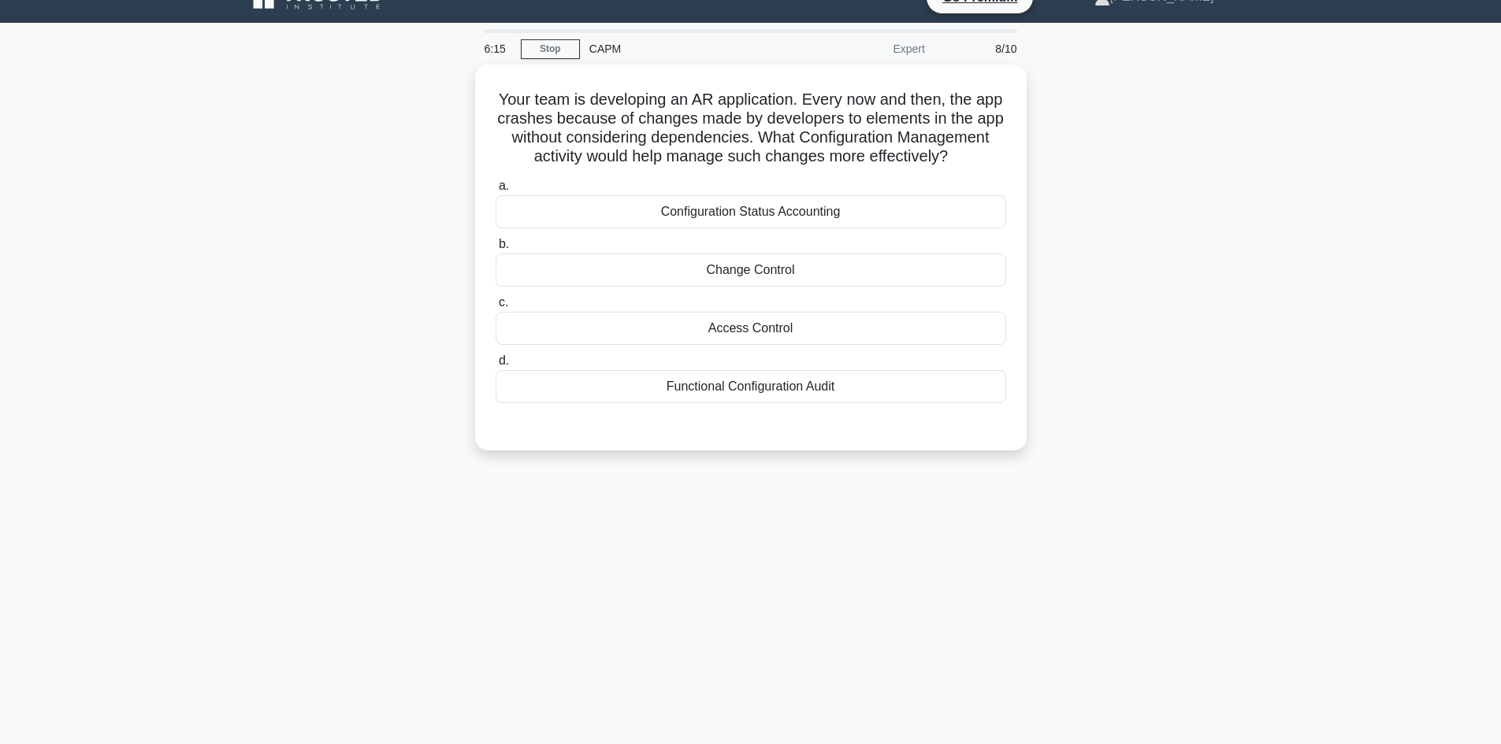
scroll to position [0, 0]
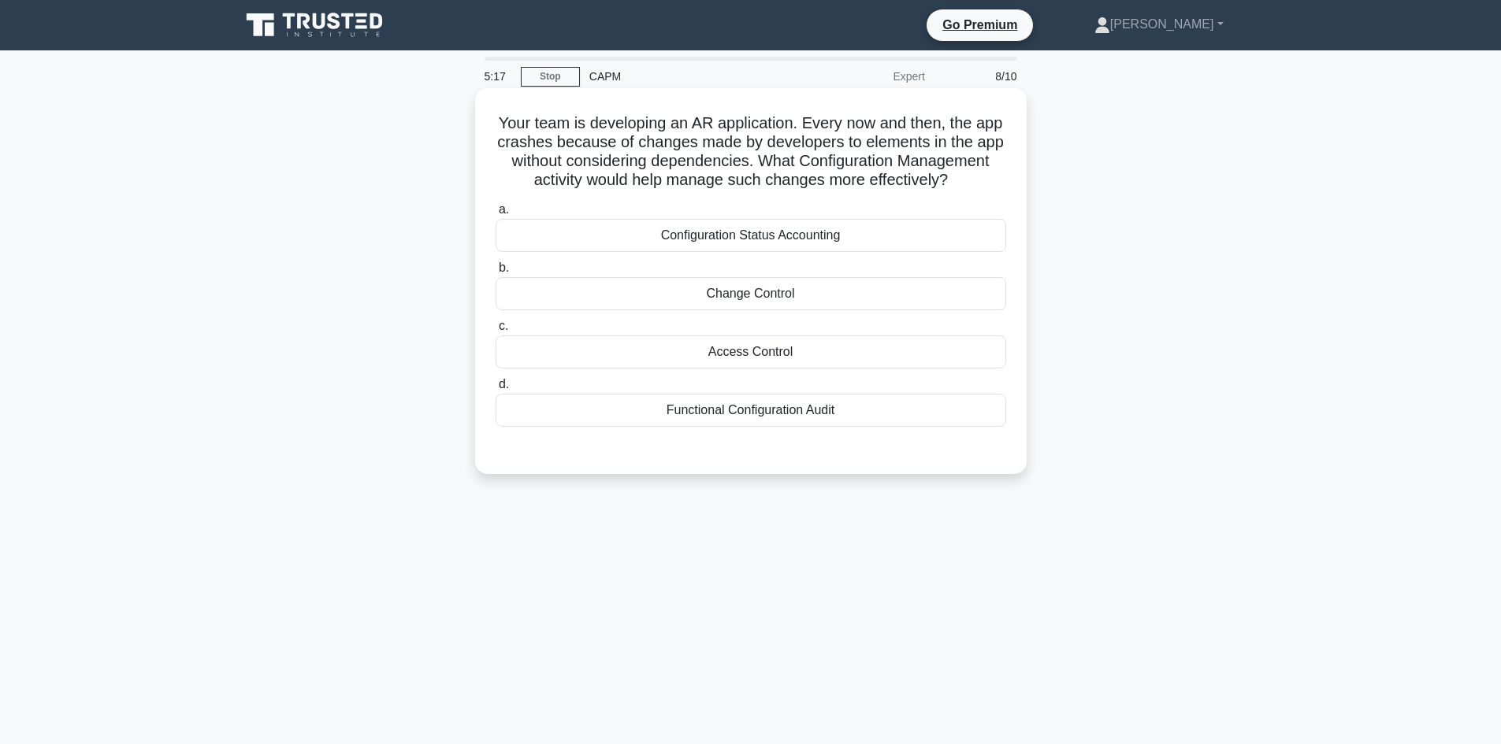
click at [904, 415] on div "Functional Configuration Audit" at bounding box center [750, 410] width 510 height 33
click at [495, 390] on input "d. Functional Configuration Audit" at bounding box center [495, 385] width 0 height 10
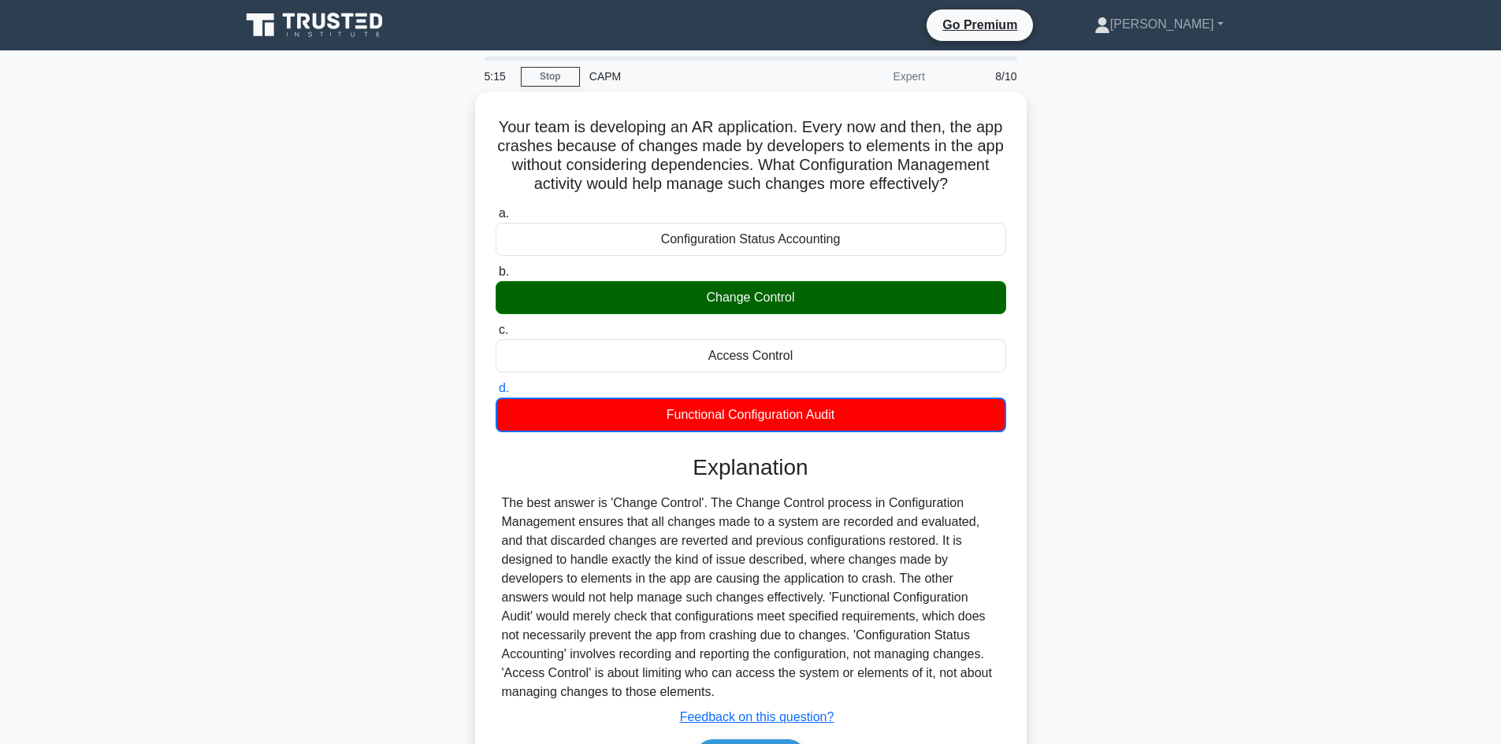
scroll to position [116, 0]
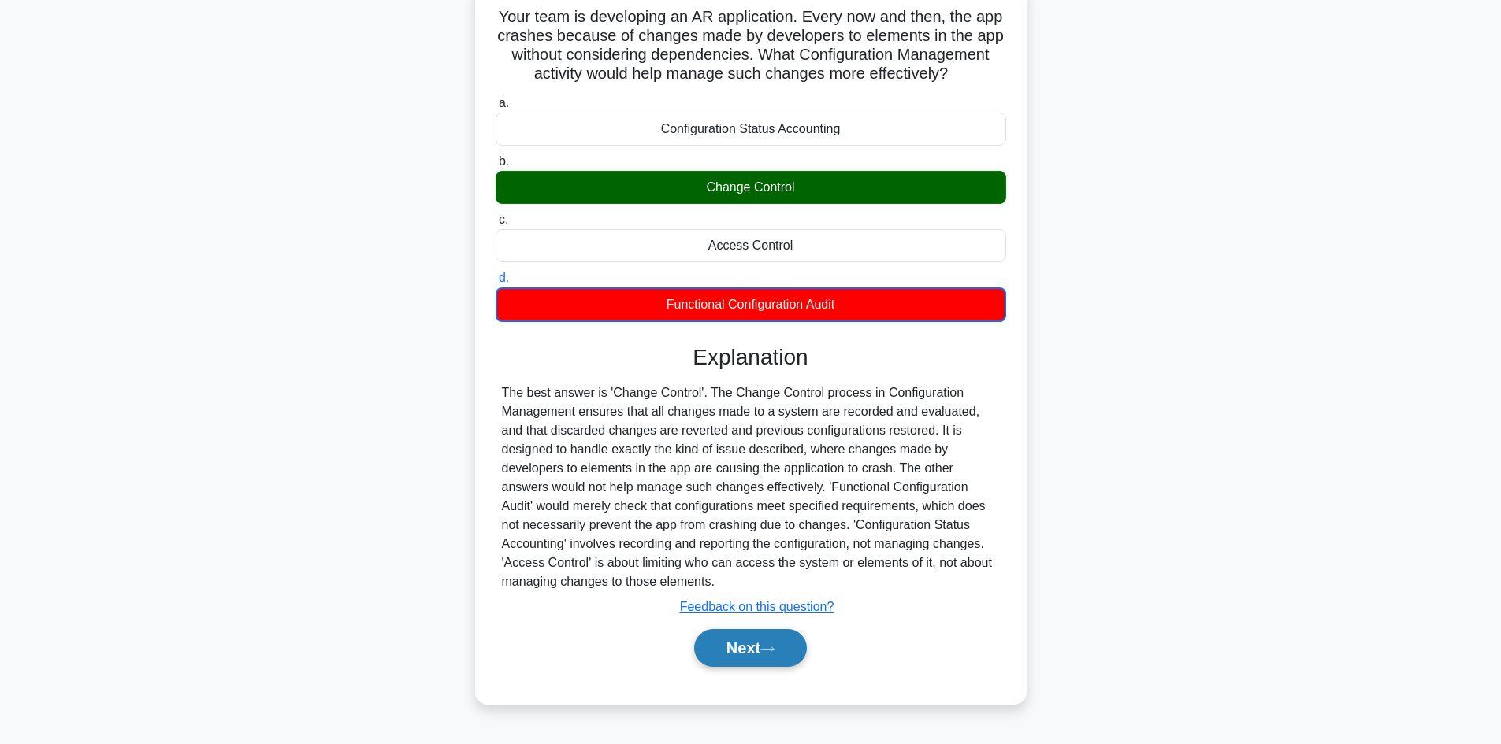
click at [784, 664] on button "Next" at bounding box center [750, 648] width 113 height 38
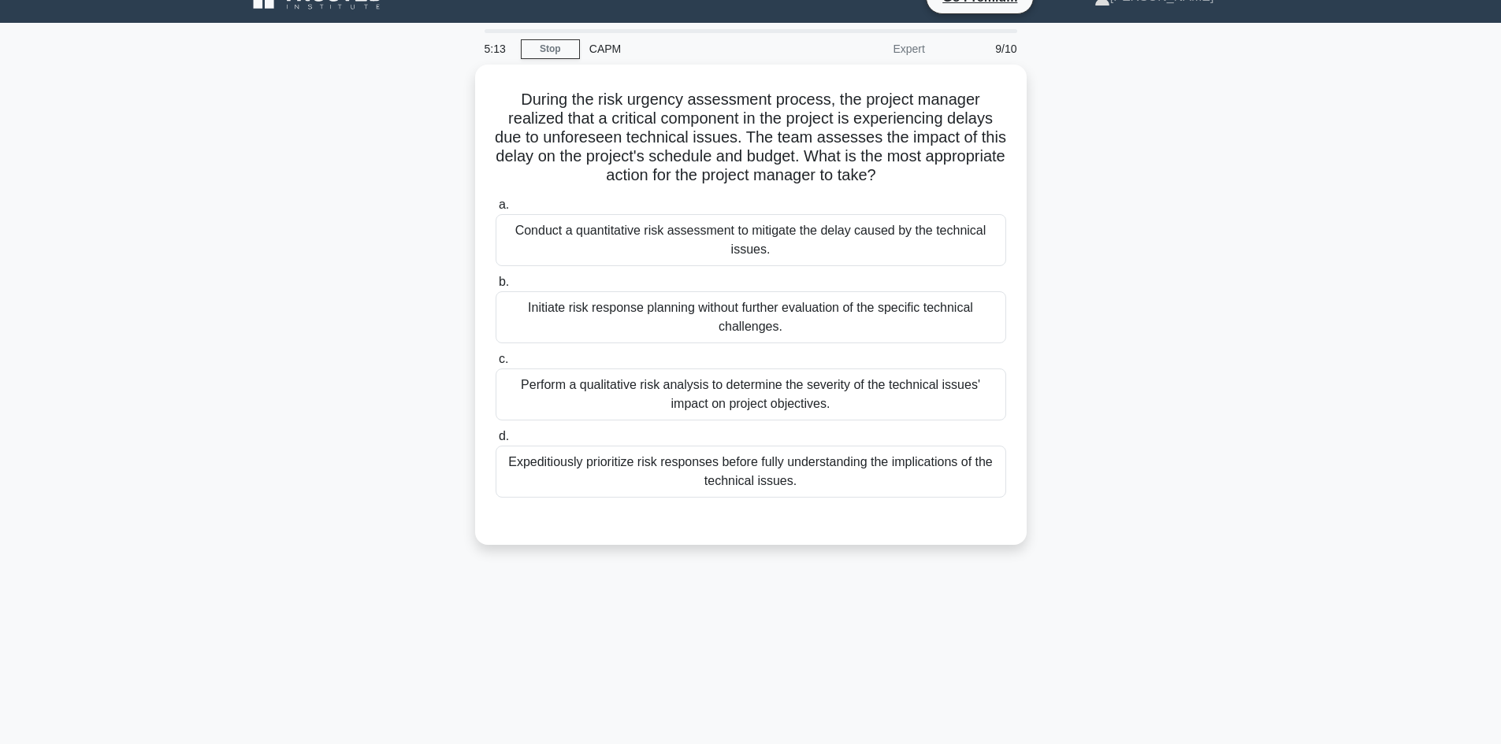
scroll to position [0, 0]
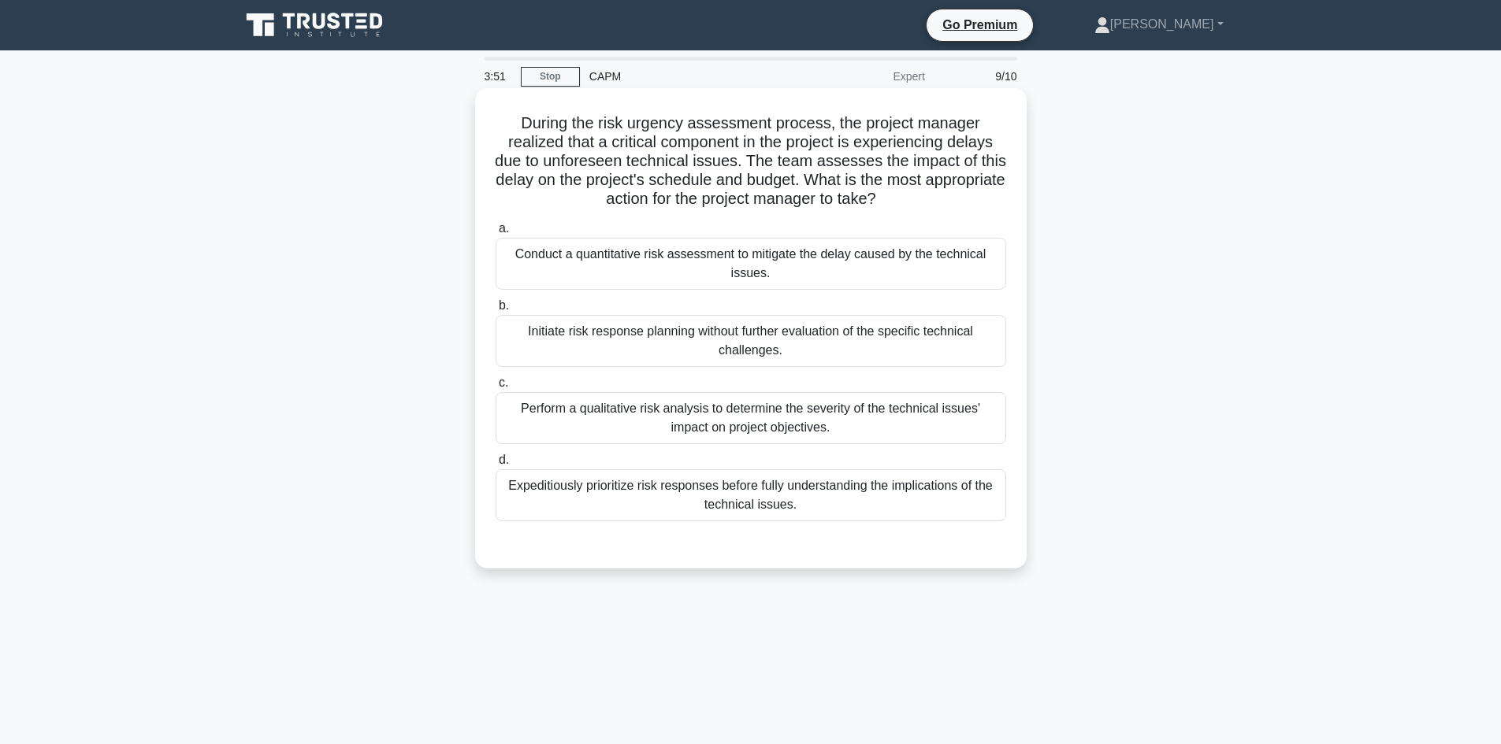
click at [881, 421] on div "Perform a qualitative risk analysis to determine the severity of the technical …" at bounding box center [750, 418] width 510 height 52
click at [495, 388] on input "c. Perform a qualitative risk analysis to determine the severity of the technic…" at bounding box center [495, 383] width 0 height 10
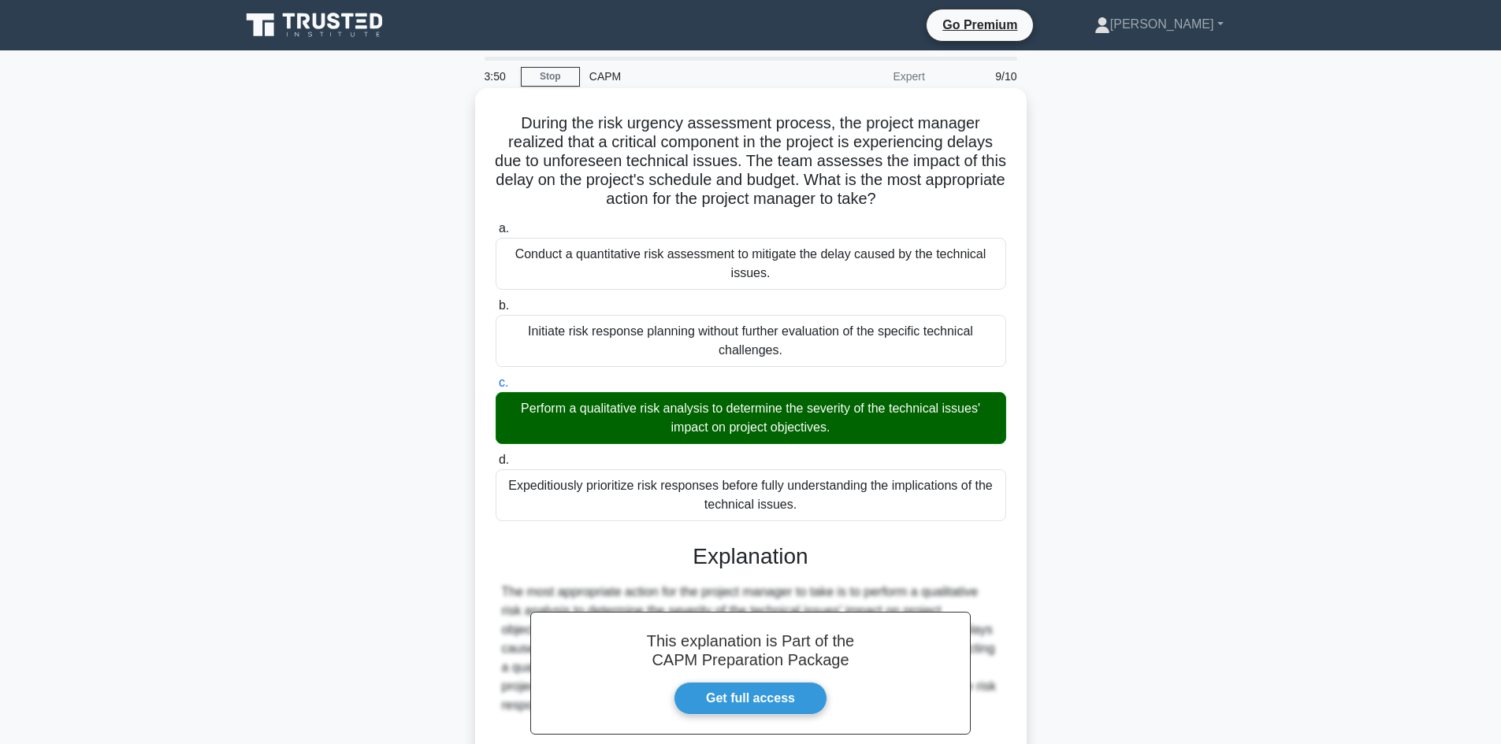
scroll to position [171, 0]
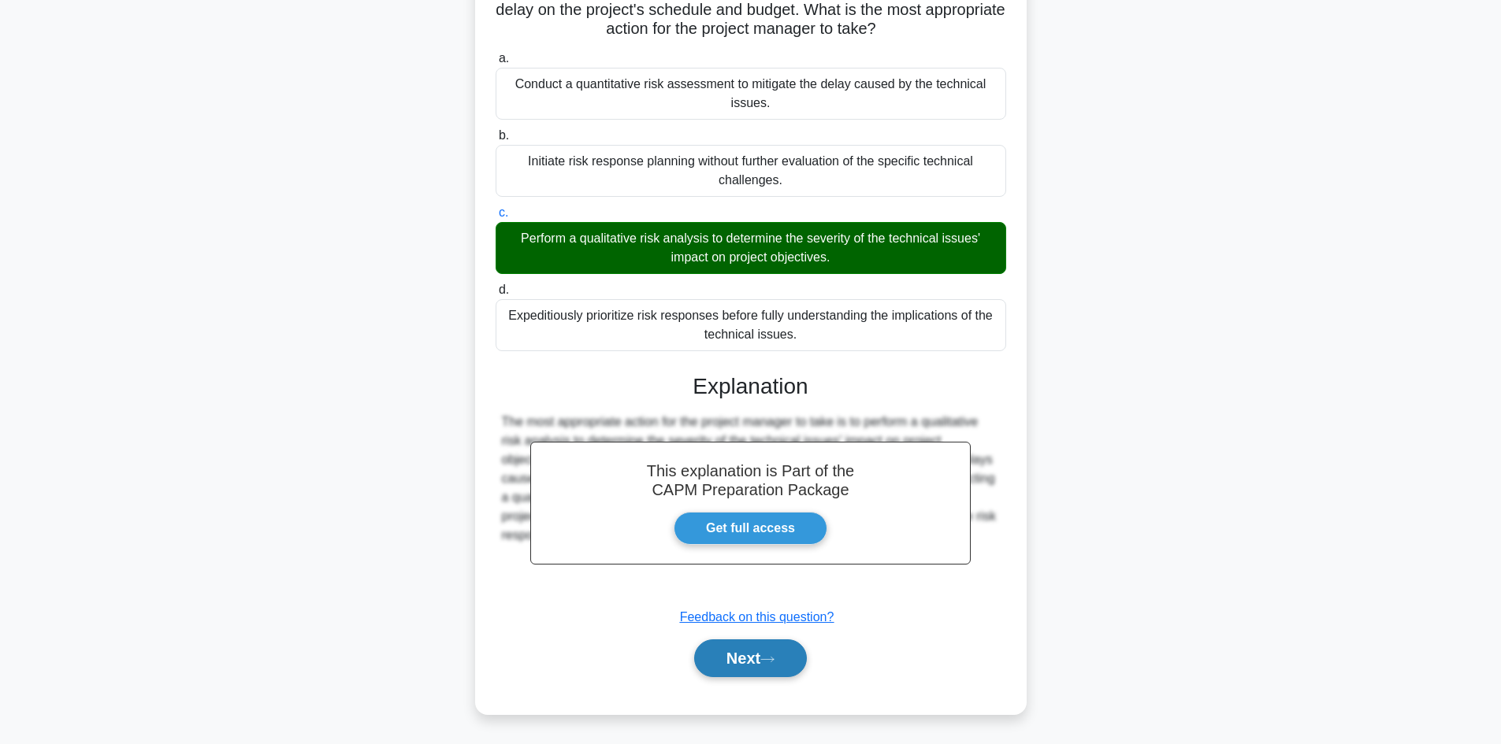
click at [742, 667] on button "Next" at bounding box center [750, 659] width 113 height 38
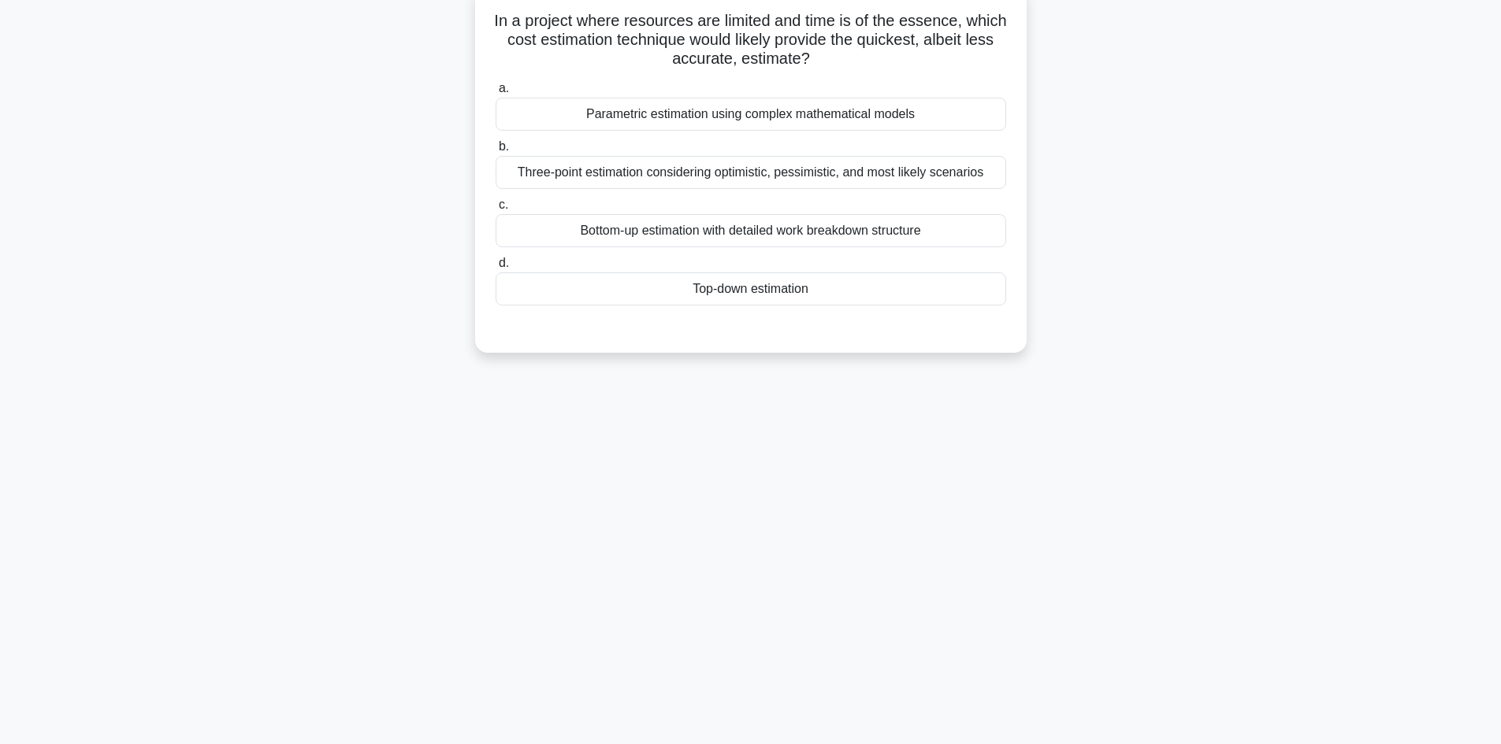
scroll to position [0, 0]
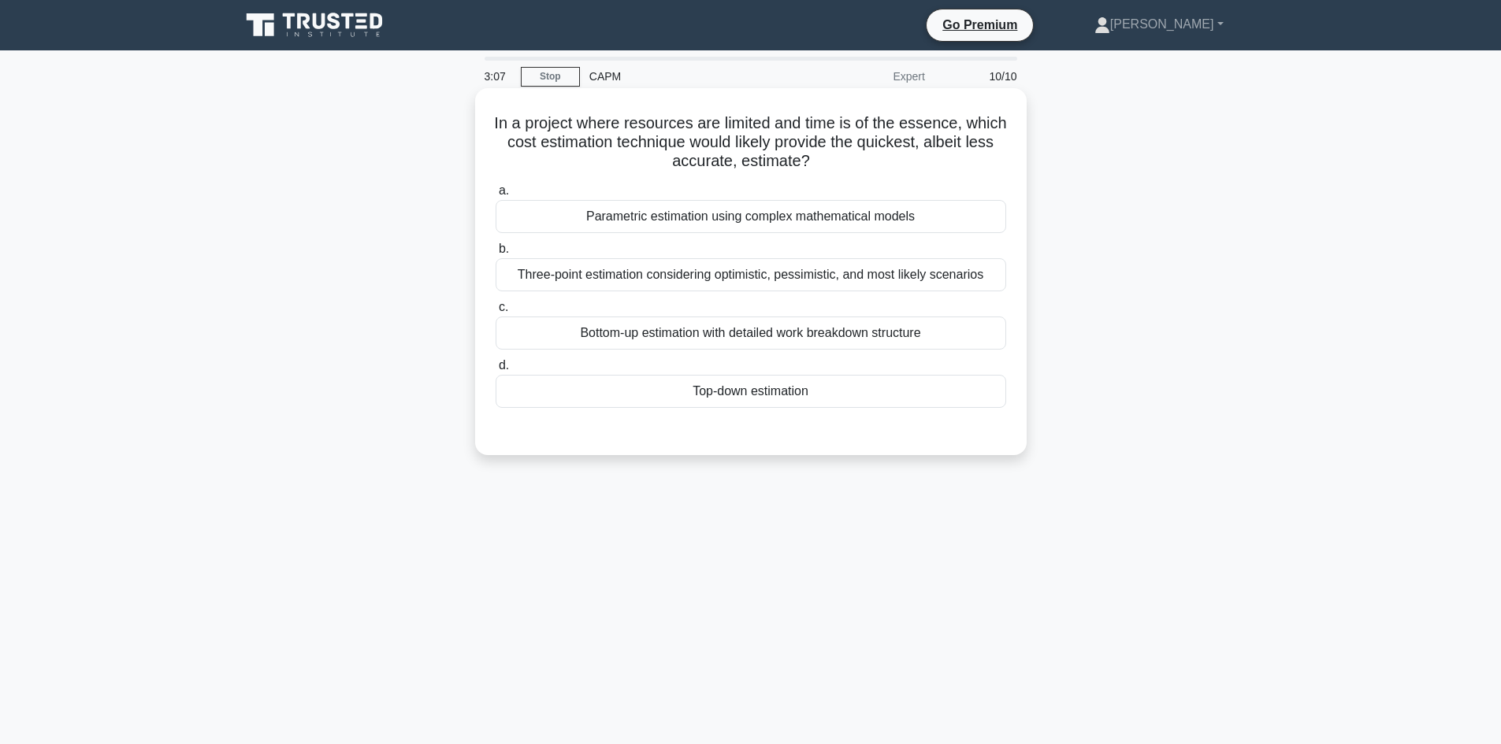
click at [757, 272] on div "Three-point estimation considering optimistic, pessimistic, and most likely sce…" at bounding box center [750, 274] width 510 height 33
click at [495, 254] on input "b. Three-point estimation considering optimistic, pessimistic, and most likely …" at bounding box center [495, 249] width 0 height 10
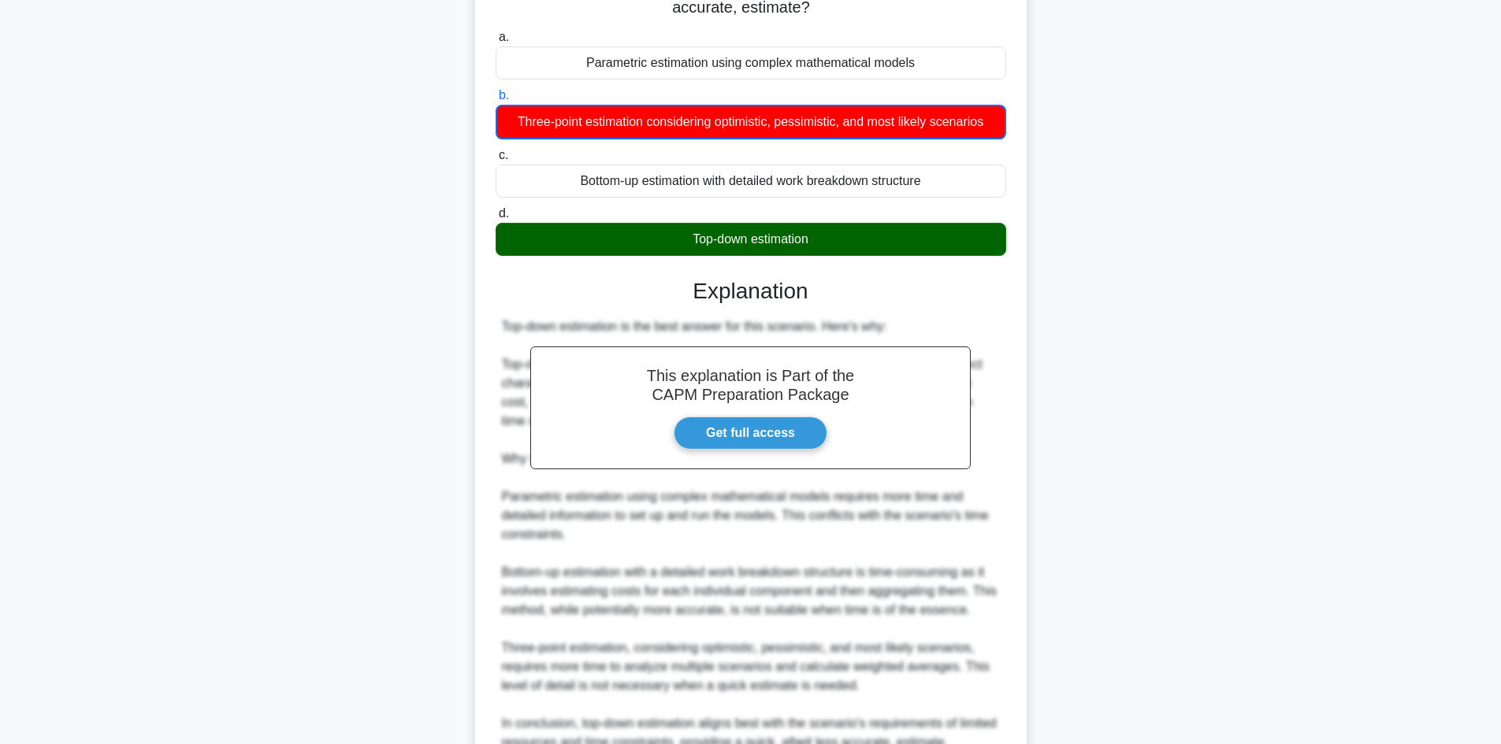
scroll to position [305, 0]
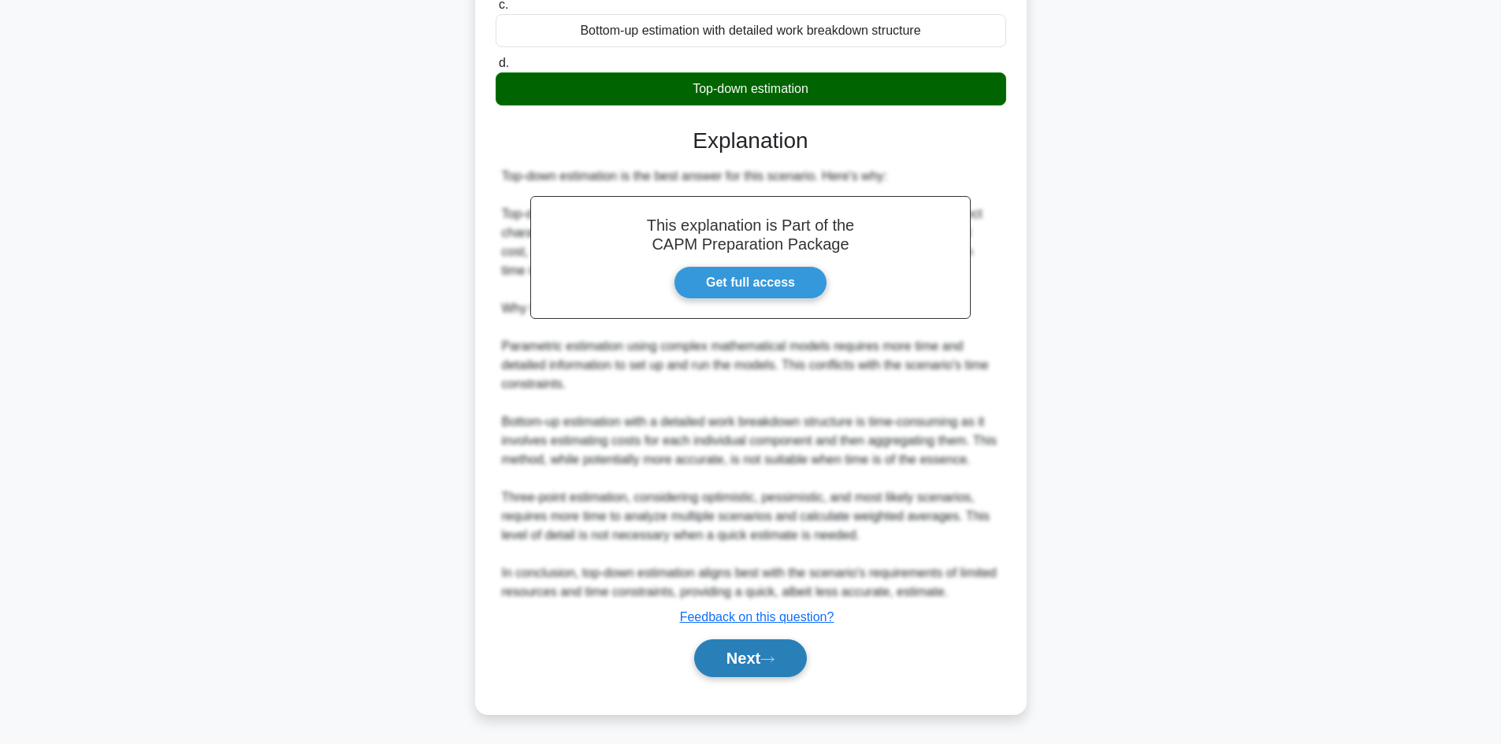
click at [734, 662] on button "Next" at bounding box center [750, 659] width 113 height 38
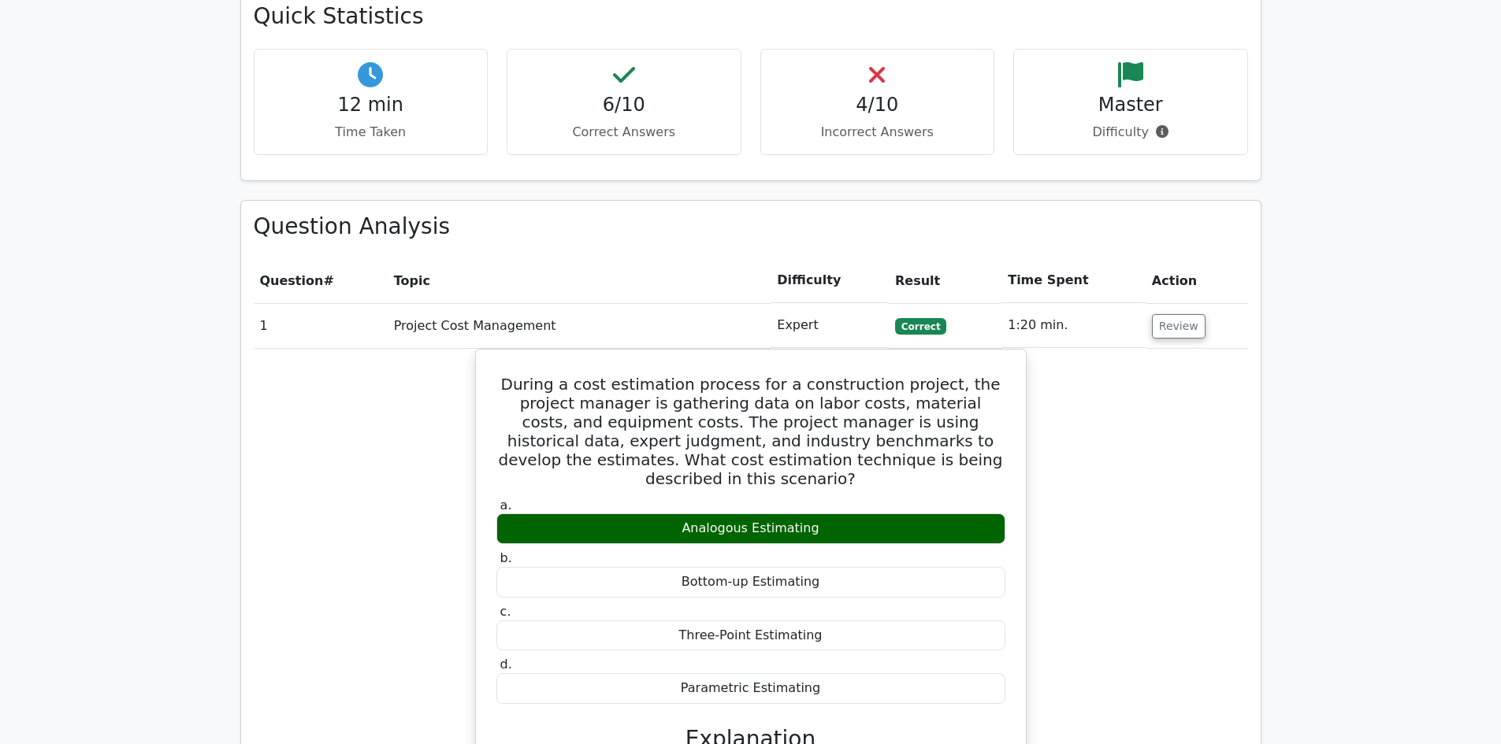
scroll to position [1575, 0]
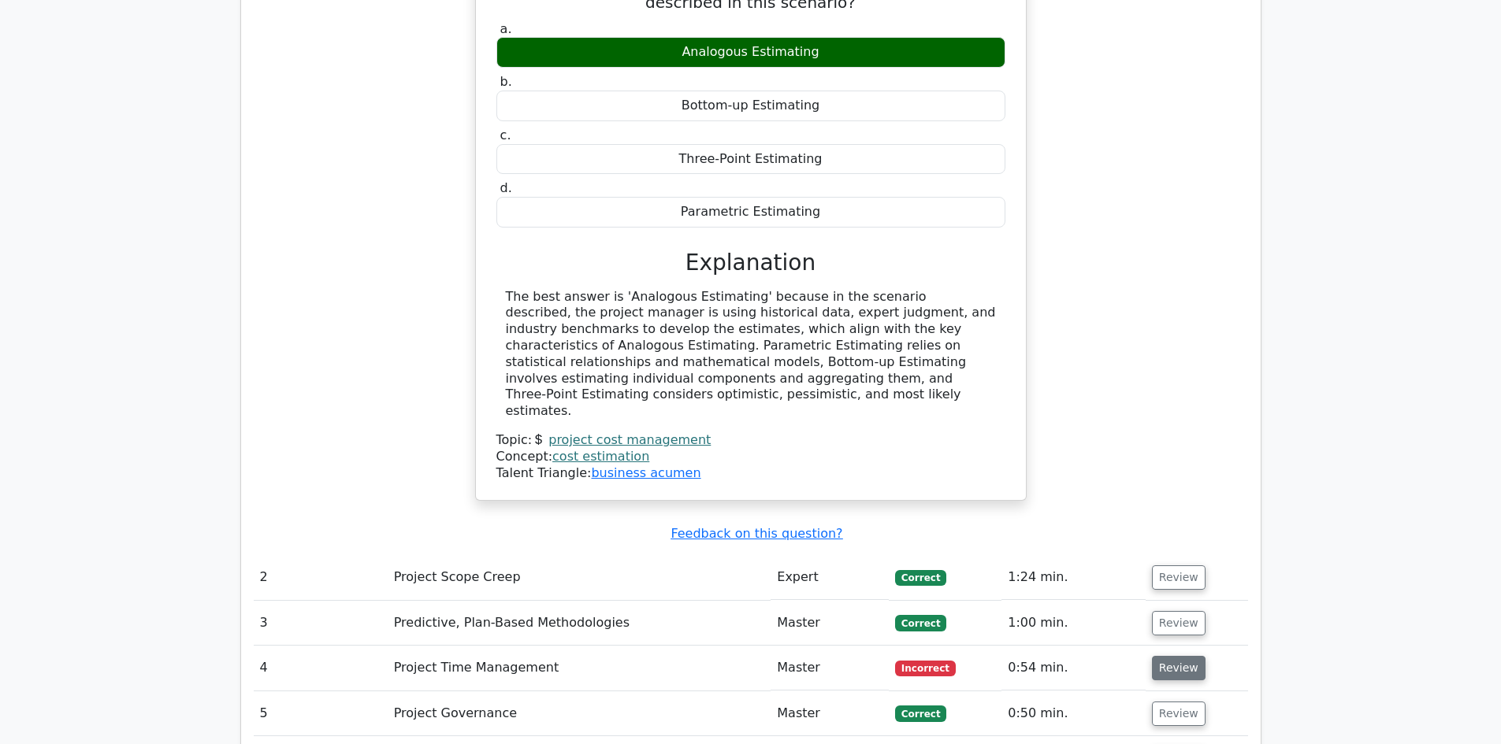
click at [1178, 656] on button "Review" at bounding box center [1179, 668] width 54 height 24
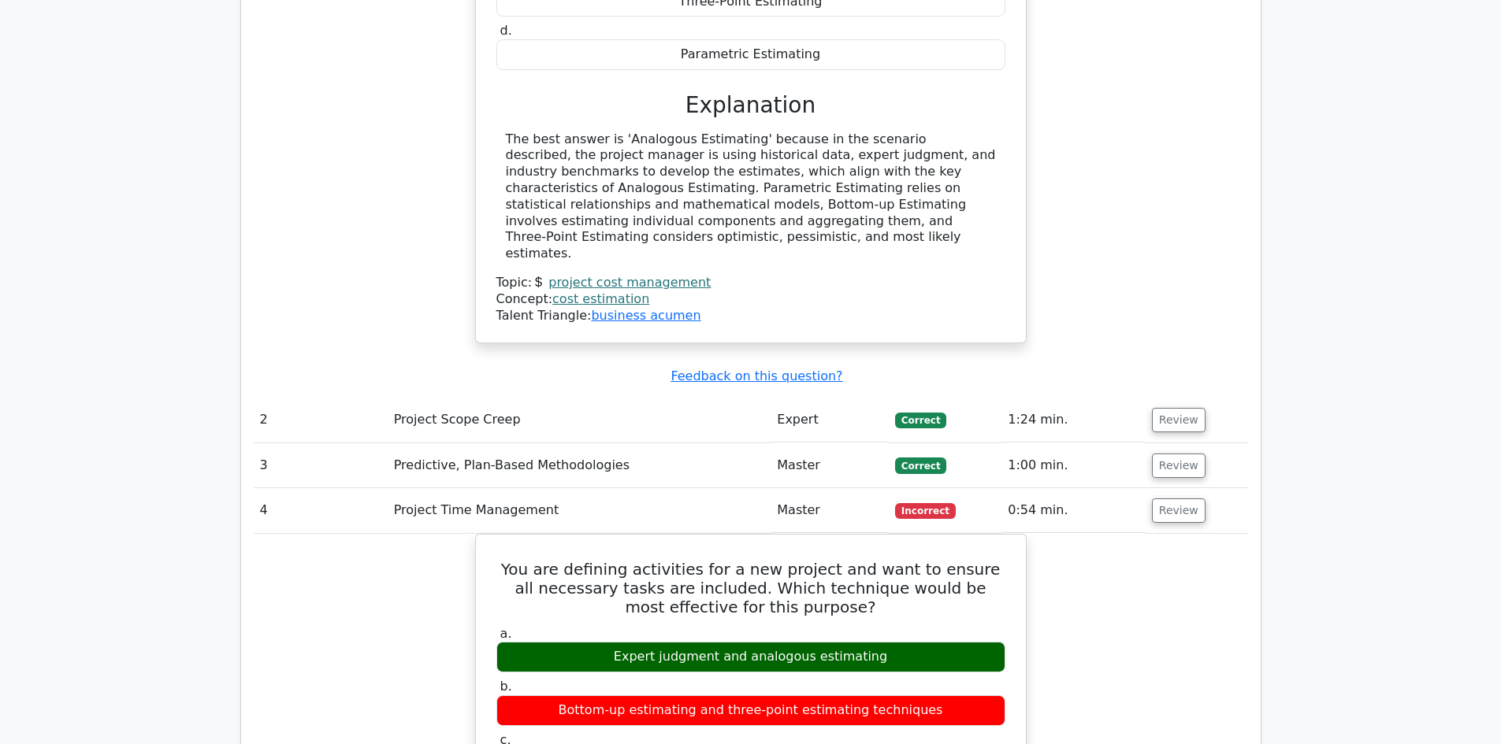
scroll to position [1812, 0]
